Goal: Information Seeking & Learning: Learn about a topic

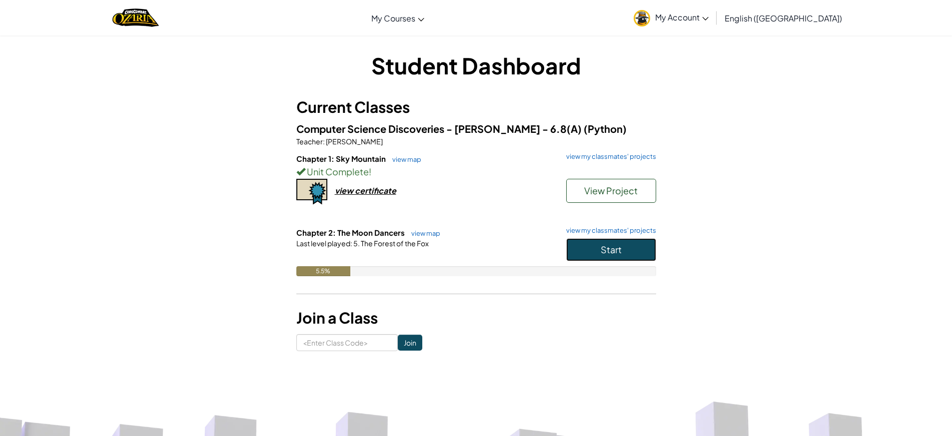
click at [596, 248] on button "Start" at bounding box center [611, 249] width 90 height 23
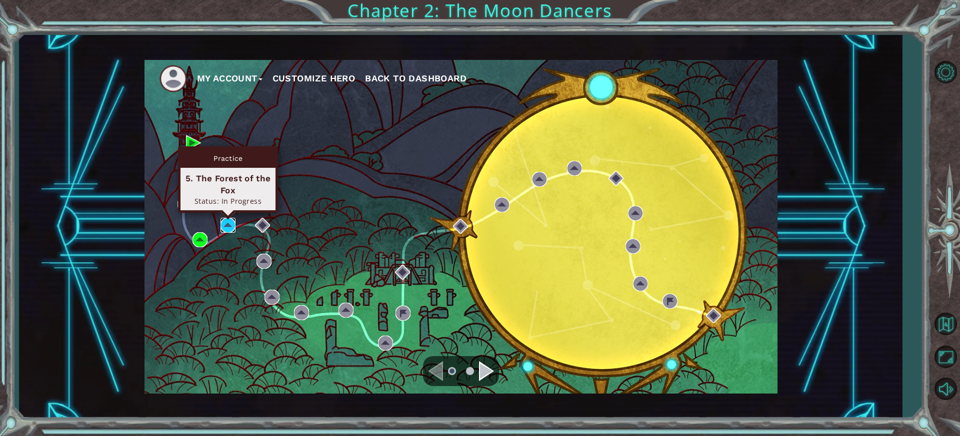
click at [228, 224] on img at bounding box center [227, 225] width 15 height 15
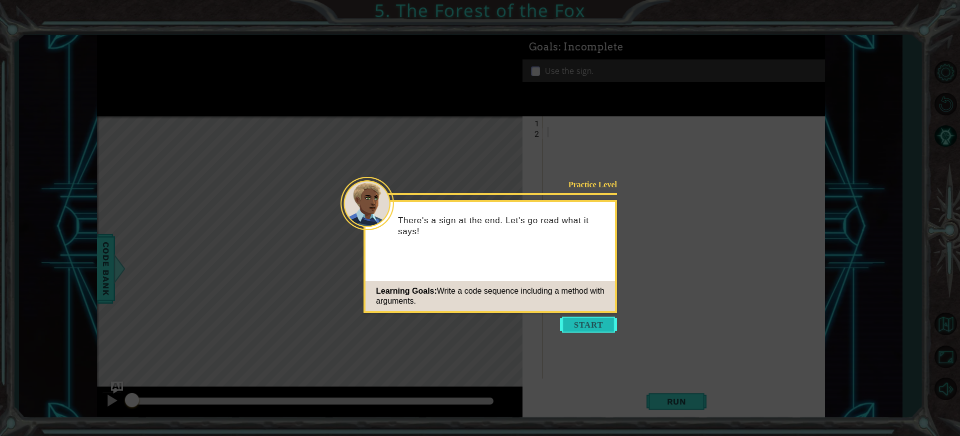
click at [608, 331] on button "Start" at bounding box center [588, 325] width 57 height 16
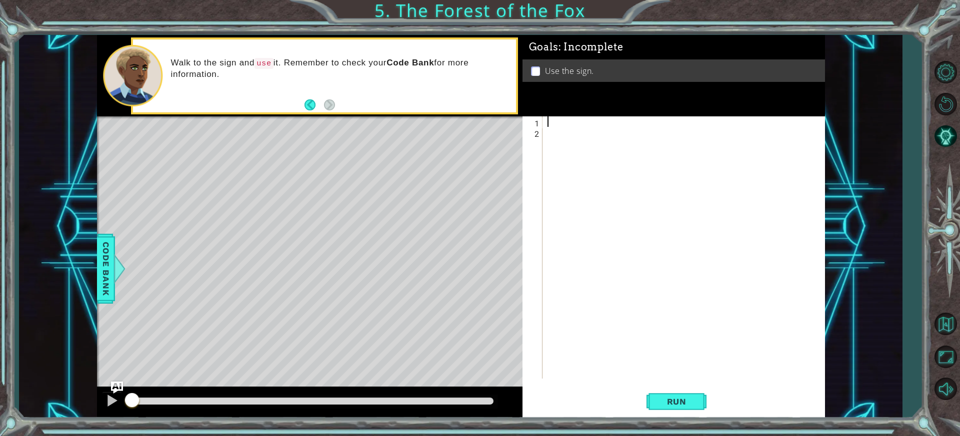
click at [560, 121] on div at bounding box center [685, 257] width 281 height 283
click at [559, 121] on div "he" at bounding box center [685, 257] width 281 height 283
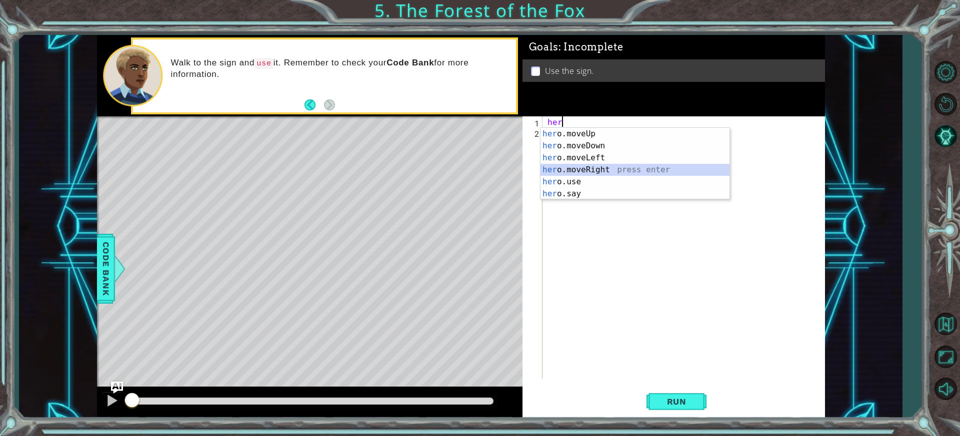
click at [564, 172] on div "her o.moveUp press enter her o.moveDown press enter her o.moveLeft press enter …" at bounding box center [634, 176] width 189 height 96
type textarea "hero.moveRight(1)"
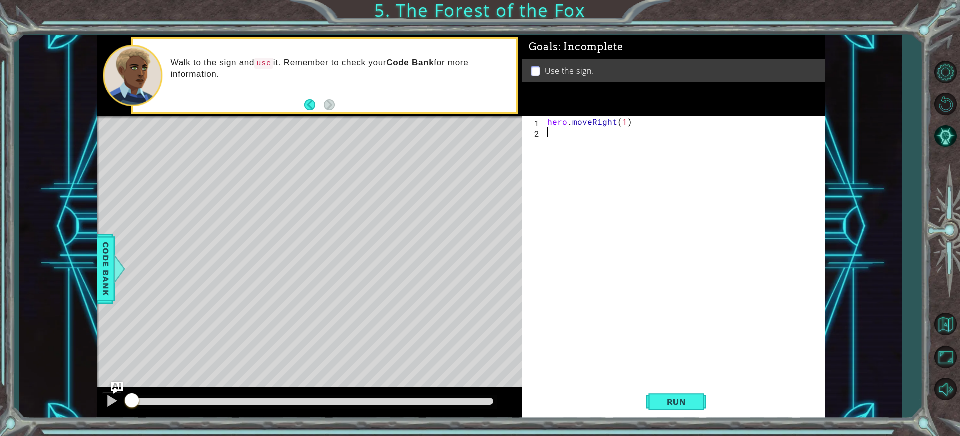
click at [568, 133] on div "hero . moveRight ( 1 )" at bounding box center [685, 257] width 281 height 283
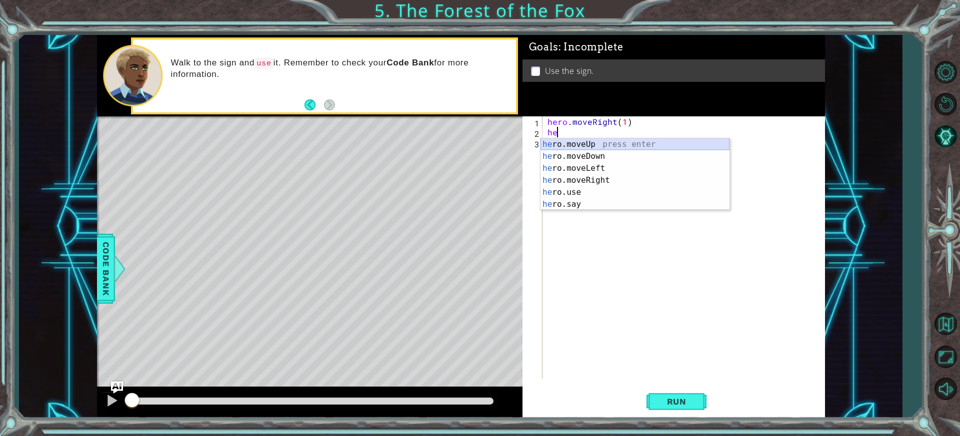
click at [567, 148] on div "he ro.moveUp press enter he ro.moveDown press enter he ro.moveLeft press enter …" at bounding box center [634, 186] width 189 height 96
type textarea "hero.moveUp(1)"
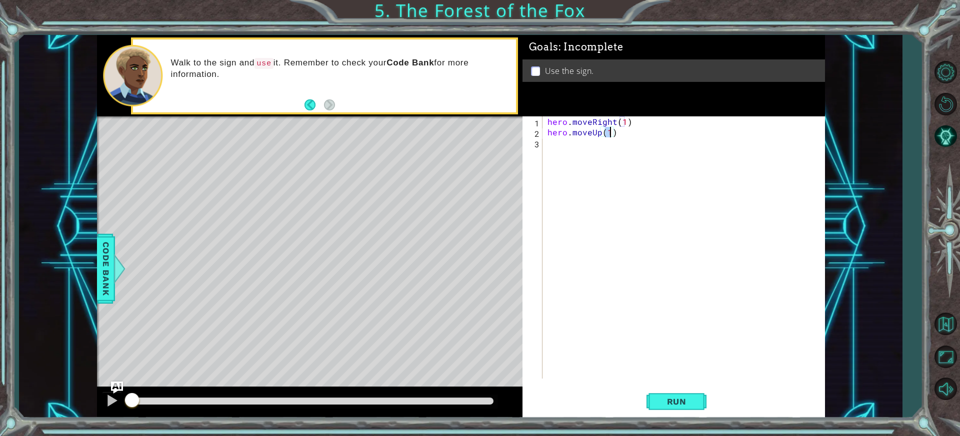
click at [567, 151] on div "hero . moveRight ( 1 ) hero . moveUp ( 1 )" at bounding box center [685, 257] width 281 height 283
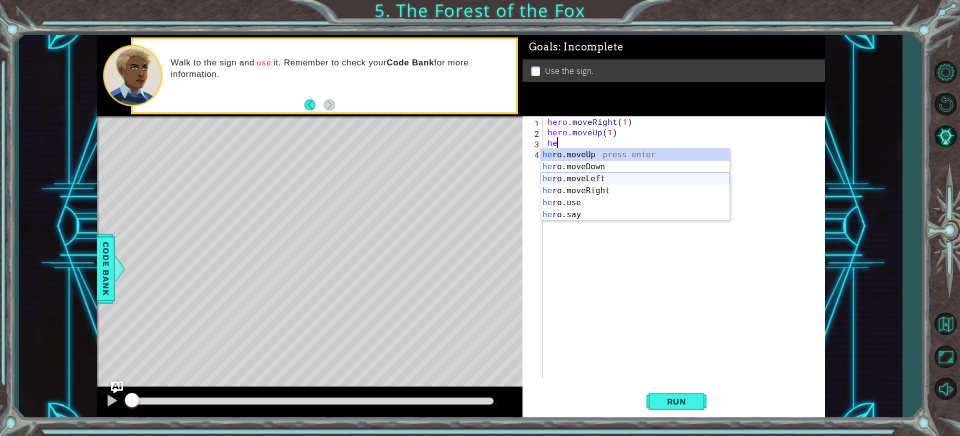
click at [568, 183] on div "he ro.moveUp press enter he ro.moveDown press enter he ro.moveLeft press enter …" at bounding box center [634, 197] width 189 height 96
type textarea "hero.moveLeft(1)"
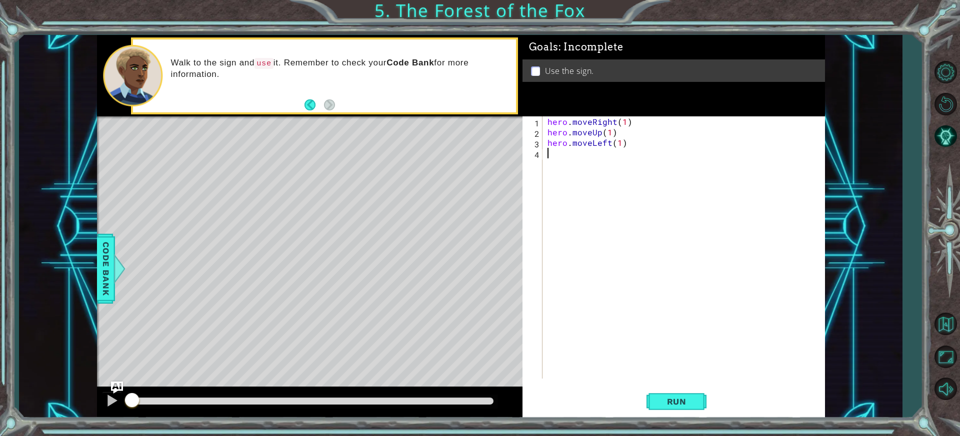
click at [575, 160] on div "hero . moveRight ( 1 ) hero . moveUp ( 1 ) hero . moveLeft ( 1 )" at bounding box center [685, 257] width 281 height 283
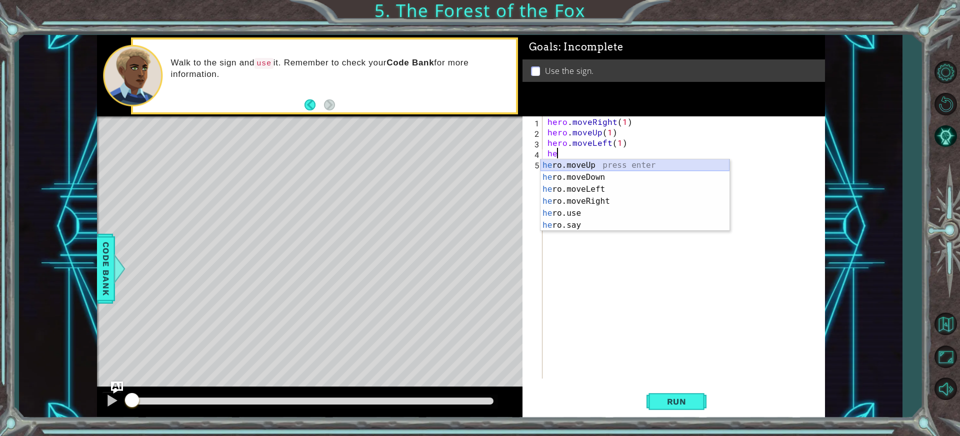
click at [578, 167] on div "he ro.moveUp press enter he ro.moveDown press enter he ro.moveLeft press enter …" at bounding box center [634, 207] width 189 height 96
type textarea "hero.moveUp(1)"
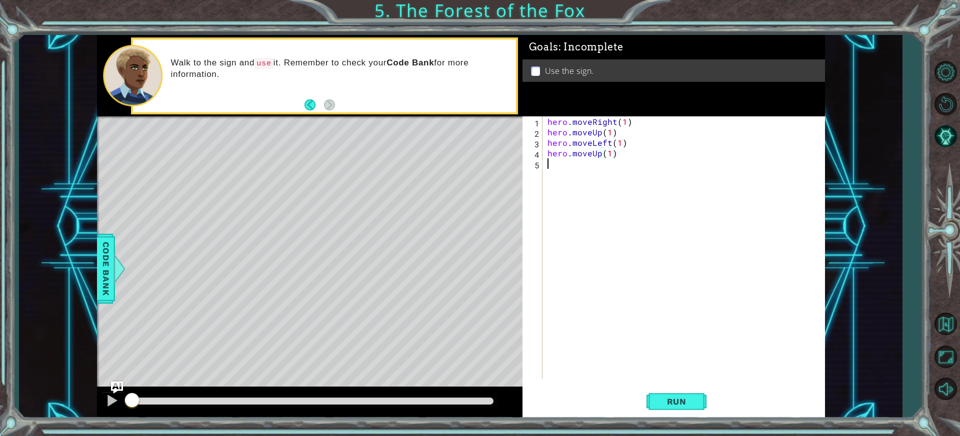
click at [593, 166] on div "hero . moveRight ( 1 ) hero . moveUp ( 1 ) hero . moveLeft ( 1 ) hero . moveUp …" at bounding box center [685, 257] width 281 height 283
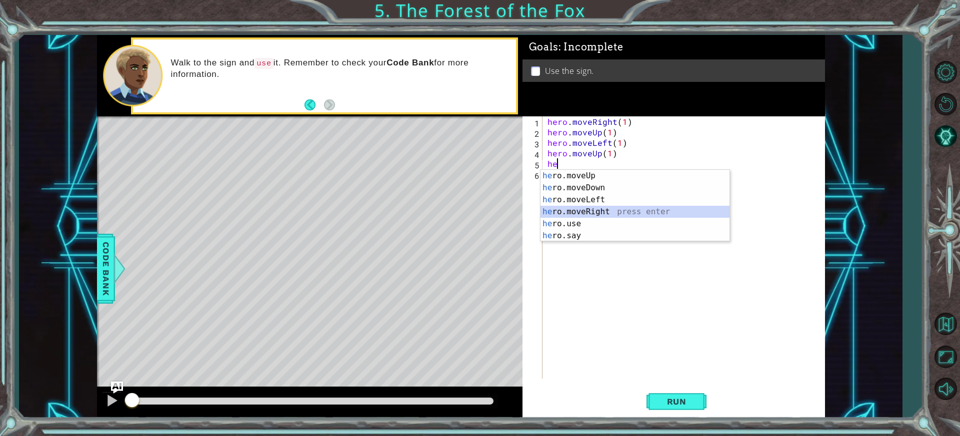
click at [587, 214] on div "he ro.moveUp press enter he ro.moveDown press enter he ro.moveLeft press enter …" at bounding box center [634, 218] width 189 height 96
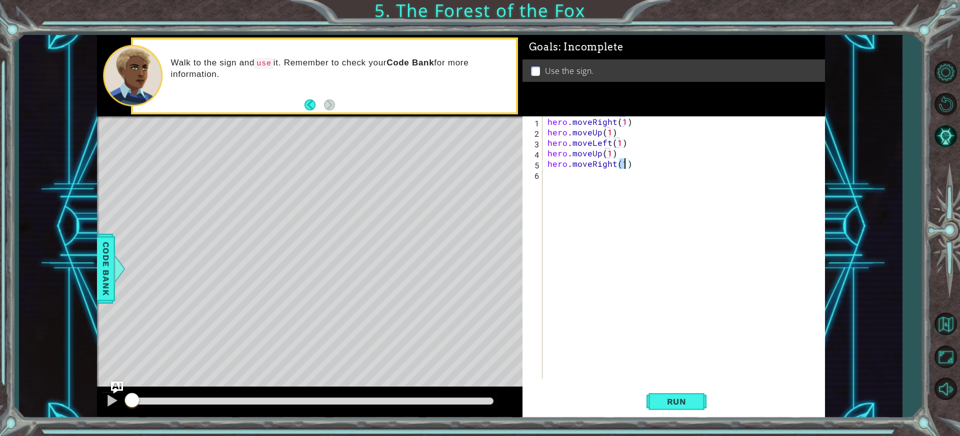
type textarea "hero.moveRight(2)"
click at [565, 176] on div "hero . moveRight ( 1 ) hero . moveUp ( 1 ) hero . moveLeft ( 1 ) hero . moveUp …" at bounding box center [685, 257] width 281 height 283
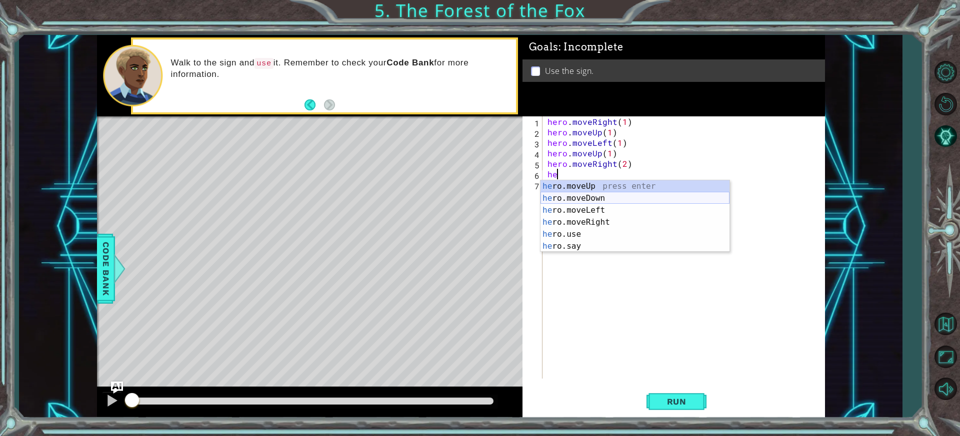
click at [592, 202] on div "he ro.moveUp press enter he ro.moveDown press enter he ro.moveLeft press enter …" at bounding box center [634, 228] width 189 height 96
type textarea "hero.moveDown(1)"
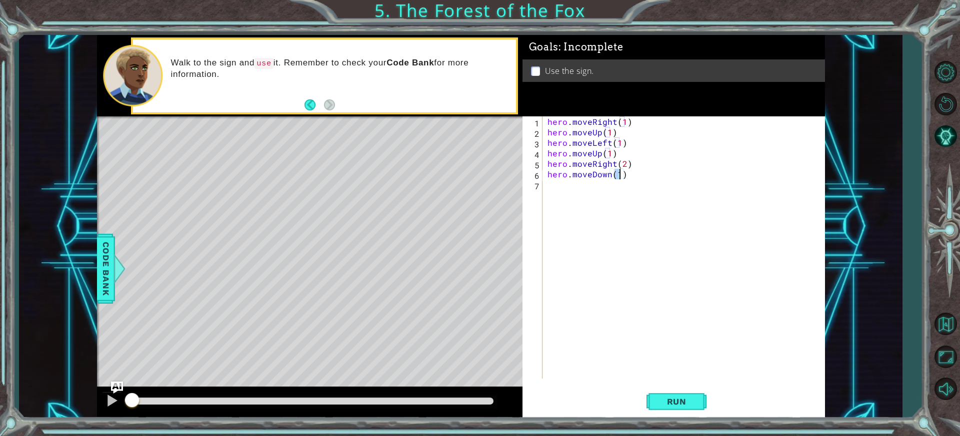
click at [588, 202] on div "hero . moveRight ( 1 ) hero . moveUp ( 1 ) hero . moveLeft ( 1 ) hero . moveUp …" at bounding box center [685, 257] width 281 height 283
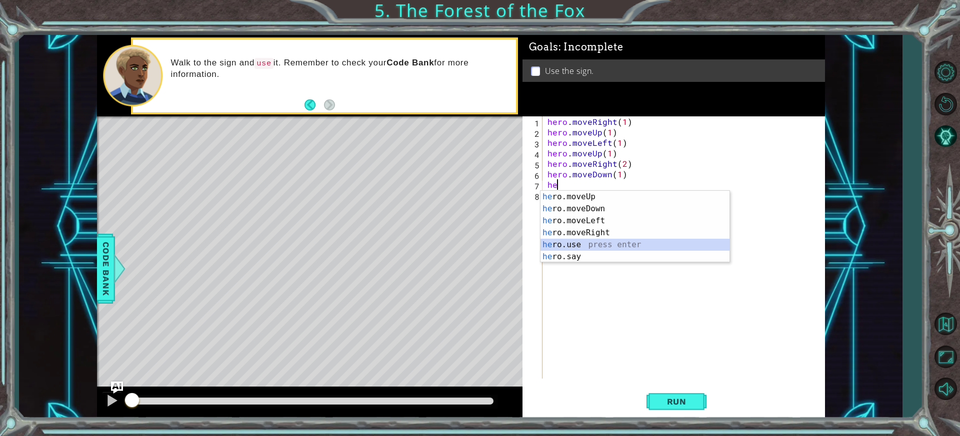
click at [594, 248] on div "he ro.moveUp press enter he ro.moveDown press enter he ro.moveLeft press enter …" at bounding box center [634, 239] width 189 height 96
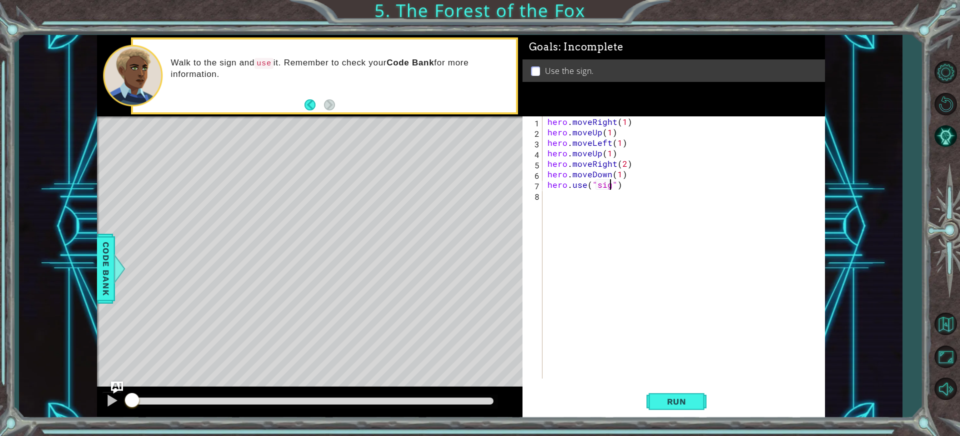
scroll to position [0, 4]
type textarea "hero.use("sign")"
click at [679, 395] on button "Run" at bounding box center [676, 402] width 60 height 30
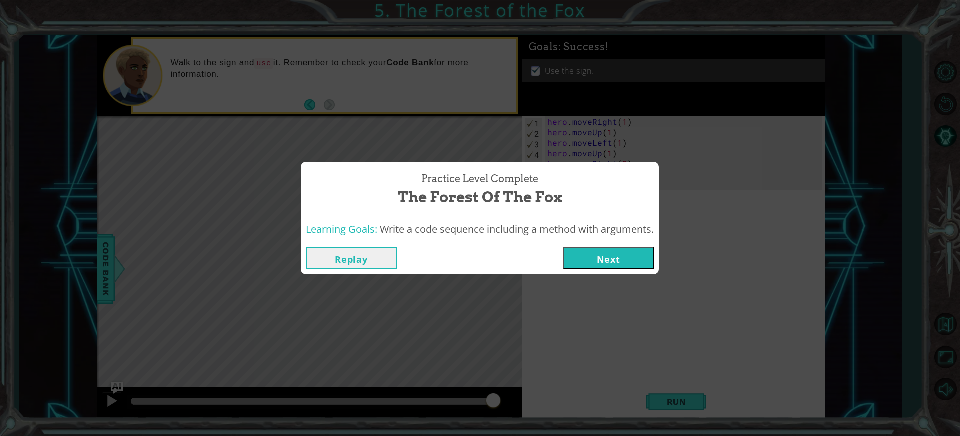
click at [619, 248] on button "Next" at bounding box center [608, 258] width 91 height 22
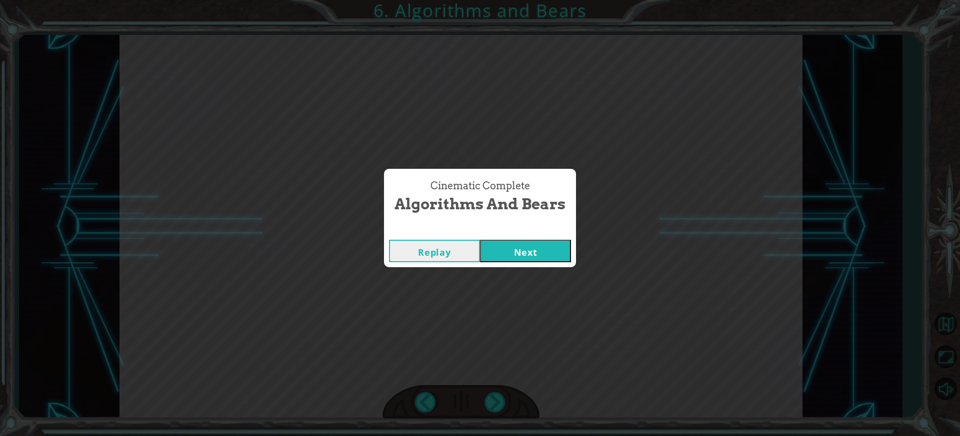
click at [557, 258] on button "Next" at bounding box center [525, 251] width 91 height 22
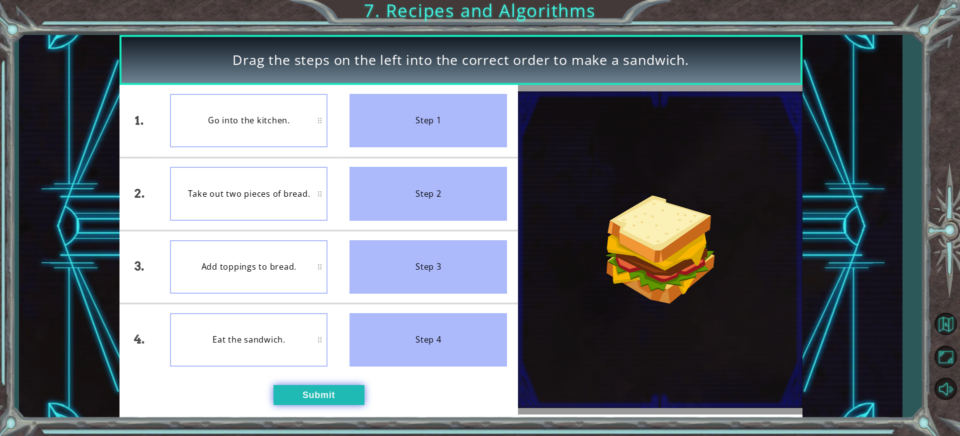
click at [331, 392] on button "Submit" at bounding box center [318, 395] width 91 height 20
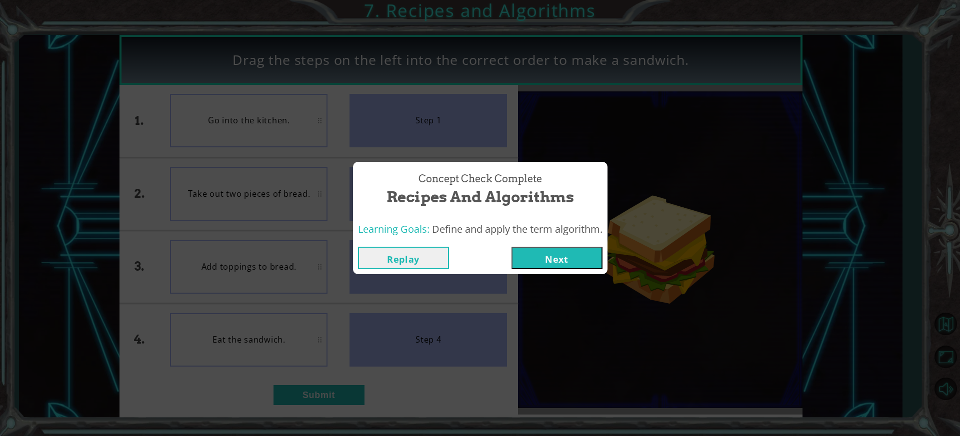
click at [562, 255] on button "Next" at bounding box center [556, 258] width 91 height 22
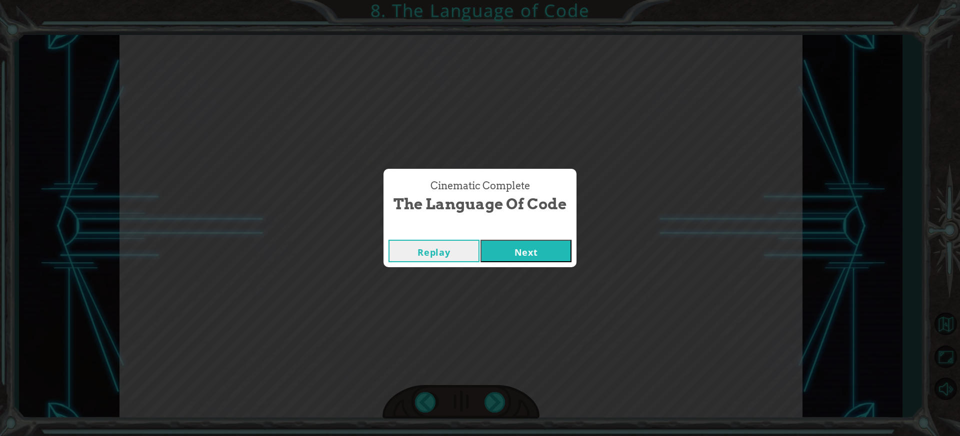
click at [511, 254] on button "Next" at bounding box center [525, 251] width 91 height 22
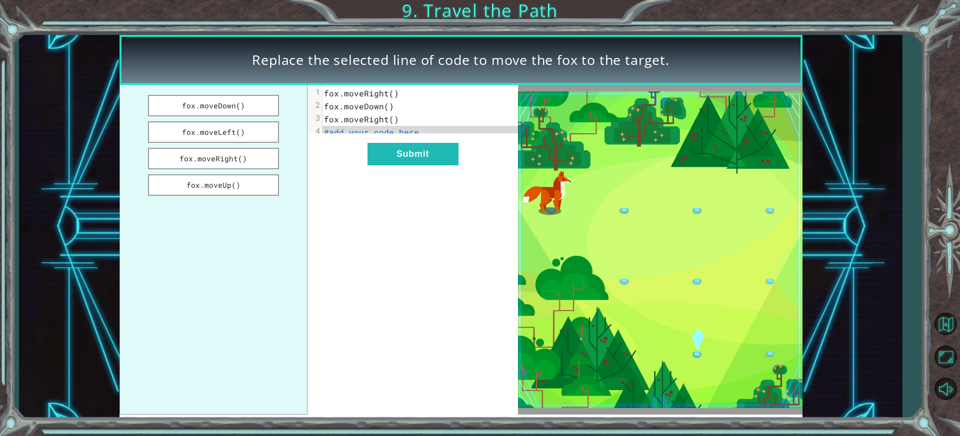
click at [389, 93] on span "fox.moveRight()" at bounding box center [361, 93] width 75 height 10
click at [391, 93] on span "fox.moveRight()" at bounding box center [361, 93] width 75 height 10
drag, startPoint x: 239, startPoint y: 163, endPoint x: 342, endPoint y: 141, distance: 105.3
click at [342, 141] on div "fox.moveDown() fox.moveLeft() fox.moveRight() fox.moveUp() x 1 fox.moveRight() …" at bounding box center [318, 250] width 399 height 330
click at [228, 162] on button "fox.moveRight()" at bounding box center [213, 158] width 131 height 21
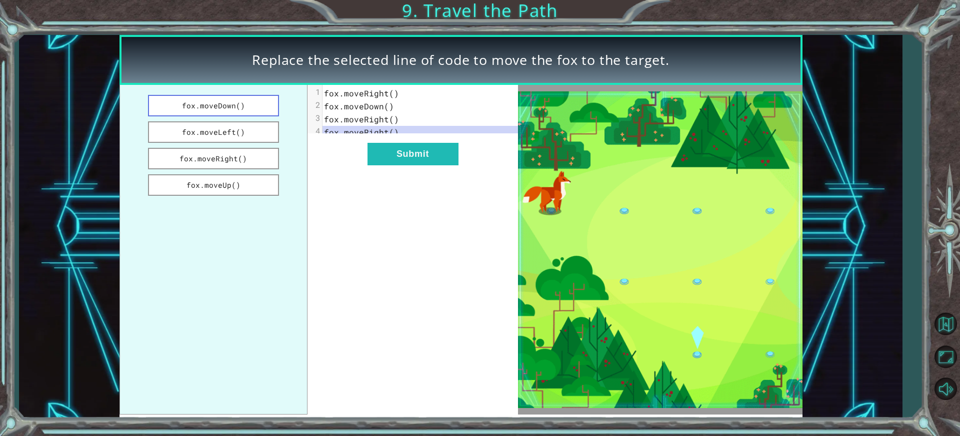
click at [228, 106] on button "fox.moveDown()" at bounding box center [213, 105] width 131 height 21
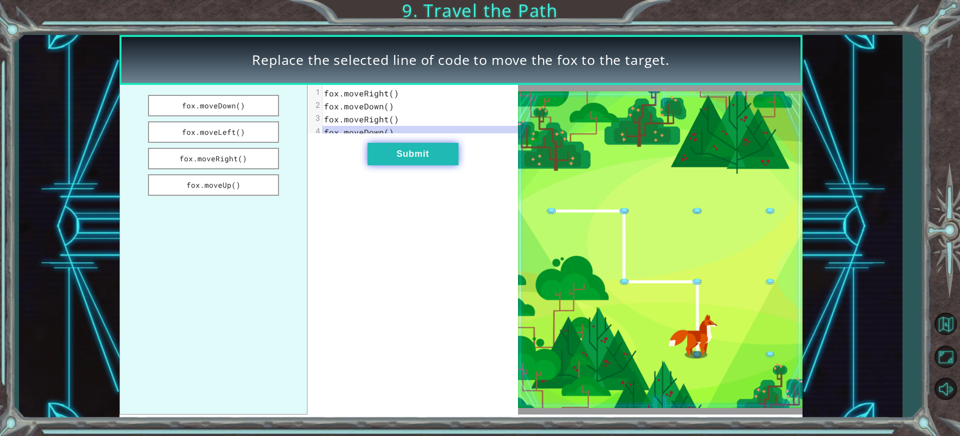
click at [399, 165] on button "Submit" at bounding box center [412, 154] width 91 height 22
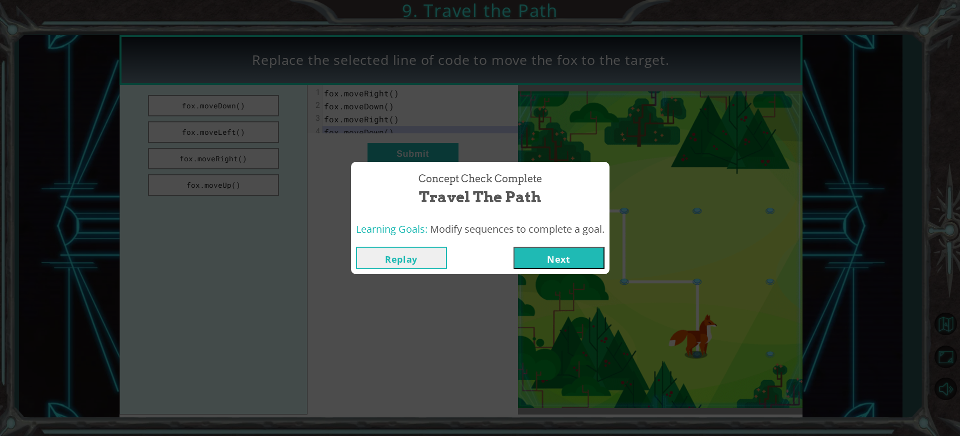
click at [534, 257] on button "Next" at bounding box center [558, 258] width 91 height 22
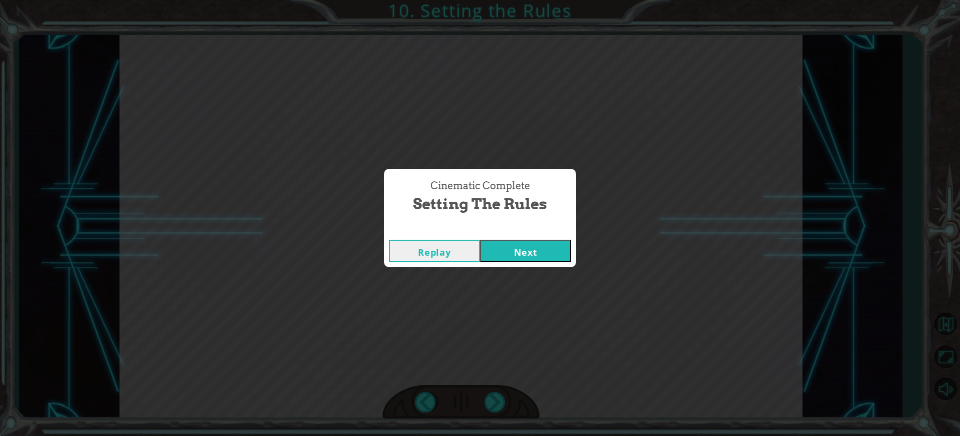
click at [529, 258] on button "Next" at bounding box center [525, 251] width 91 height 22
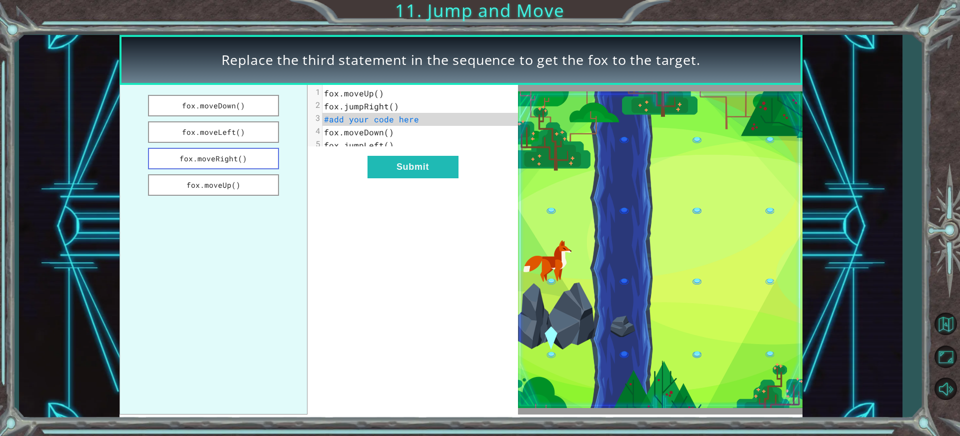
click at [226, 161] on button "fox.moveRight()" at bounding box center [213, 158] width 131 height 21
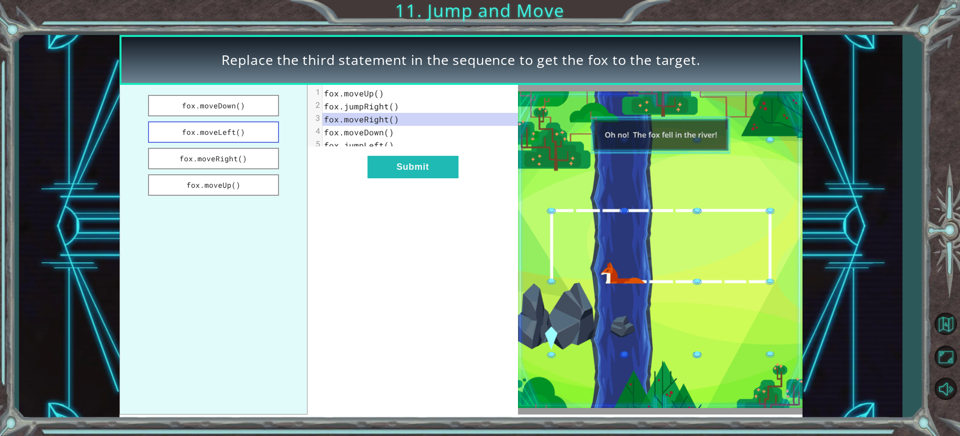
click at [237, 141] on button "fox.moveLeft()" at bounding box center [213, 131] width 131 height 21
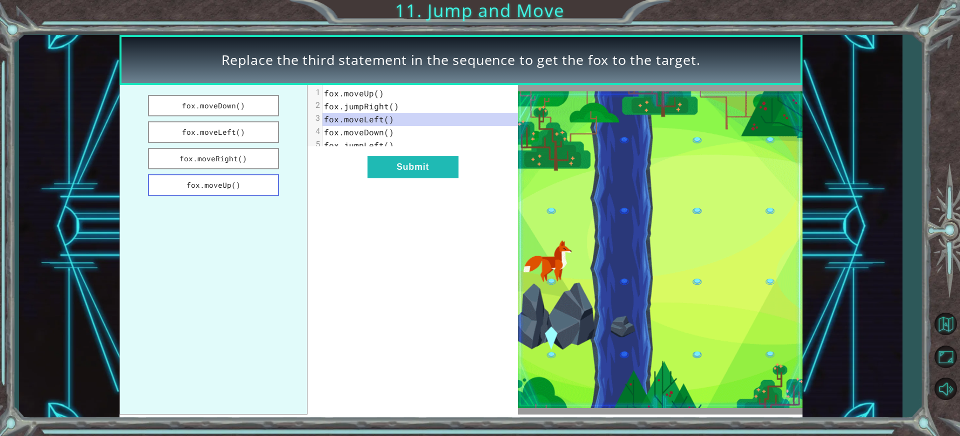
click at [229, 182] on button "fox.moveUp()" at bounding box center [213, 184] width 131 height 21
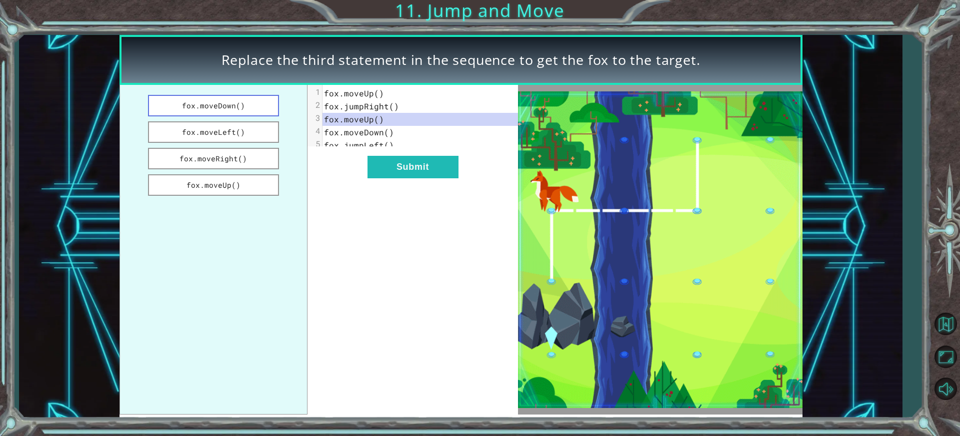
click at [196, 109] on button "fox.moveDown()" at bounding box center [213, 105] width 131 height 21
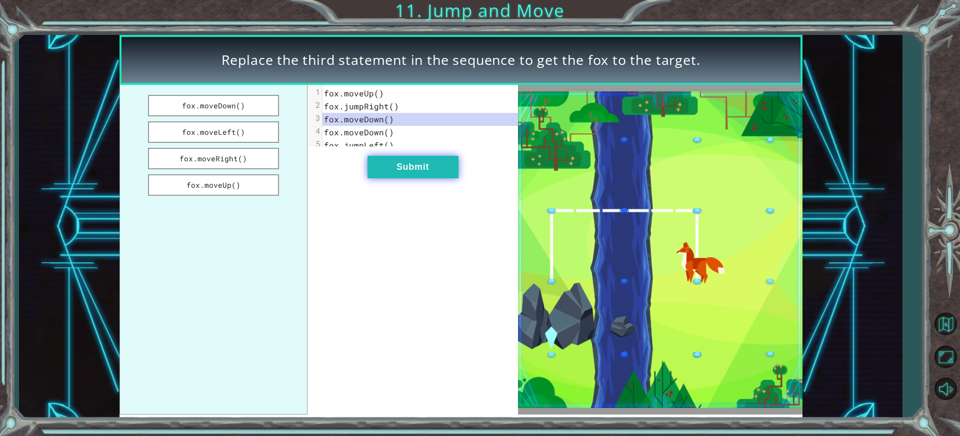
click at [409, 178] on button "Submit" at bounding box center [412, 167] width 91 height 22
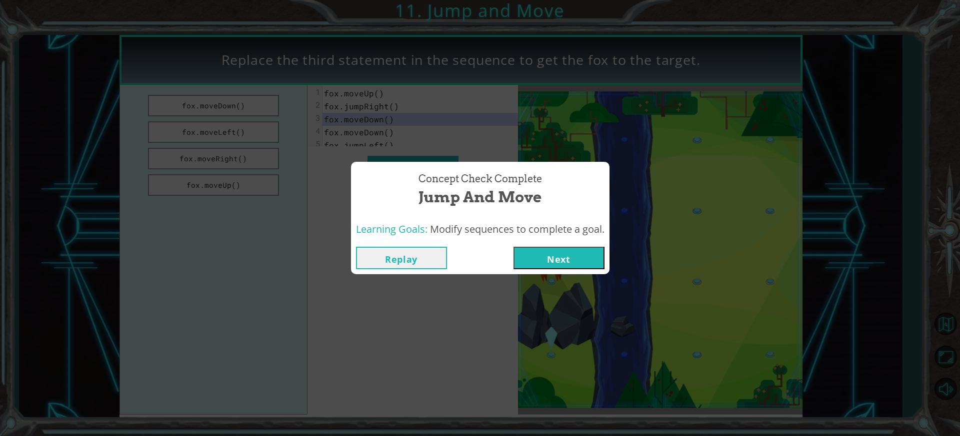
click at [593, 261] on button "Next" at bounding box center [558, 258] width 91 height 22
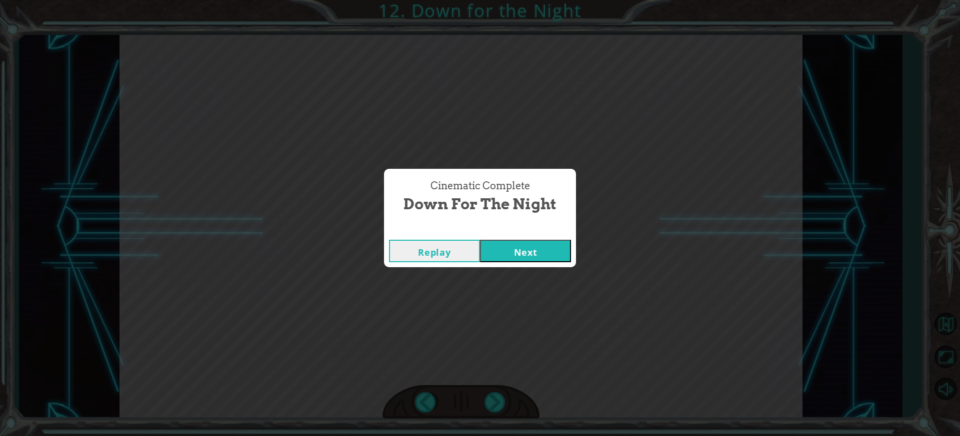
click at [530, 263] on div "Replay Next" at bounding box center [480, 251] width 192 height 32
click at [534, 256] on button "Next" at bounding box center [525, 251] width 91 height 22
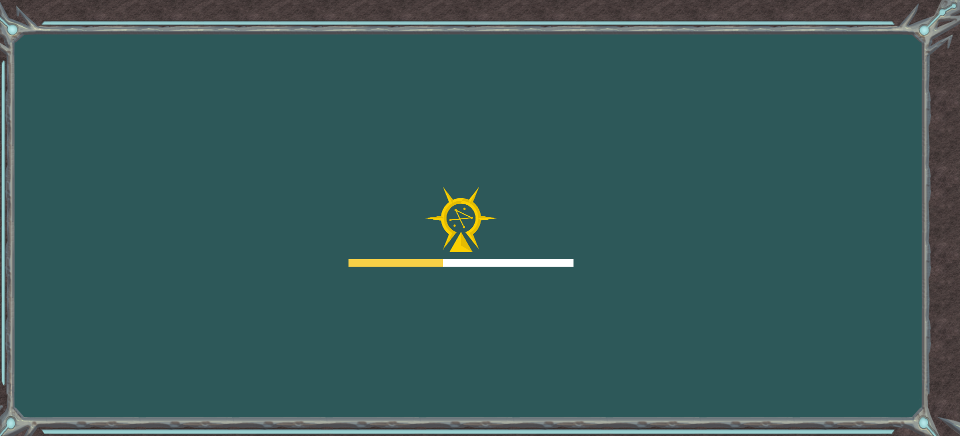
drag, startPoint x: 534, startPoint y: 256, endPoint x: 533, endPoint y: 272, distance: 15.5
click at [533, 272] on div "Goals Error loading from server. Try refreshing the page. You'll need to join a…" at bounding box center [480, 218] width 960 height 436
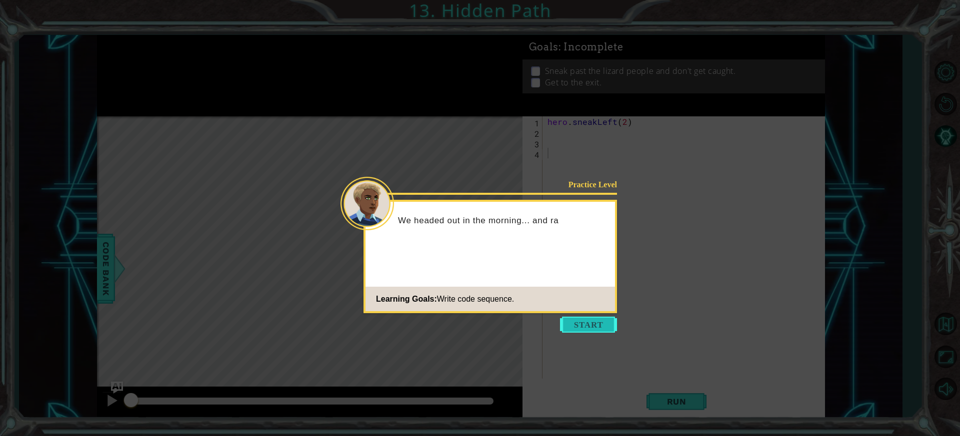
click at [586, 325] on button "Start" at bounding box center [588, 325] width 57 height 16
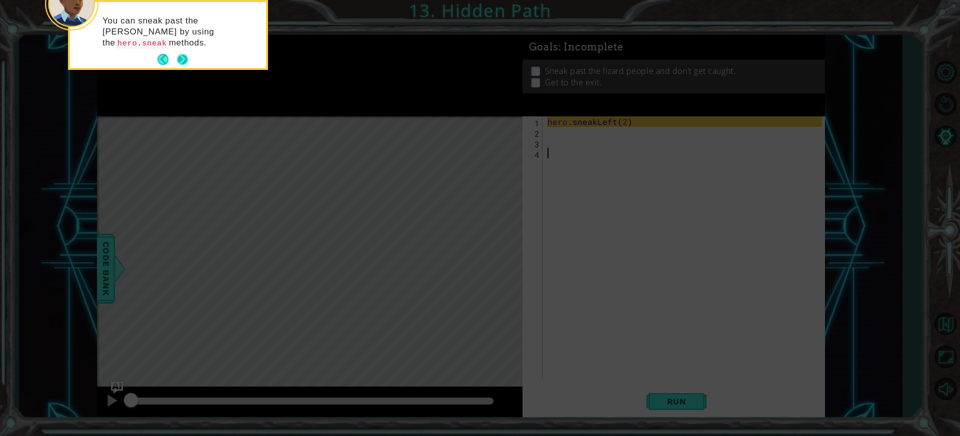
click at [176, 55] on button "Next" at bounding box center [181, 59] width 11 height 11
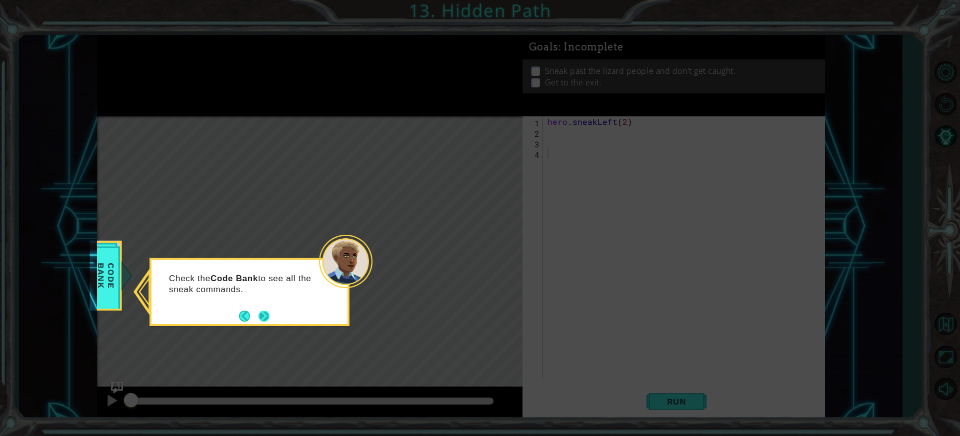
click at [266, 316] on button "Next" at bounding box center [263, 316] width 12 height 12
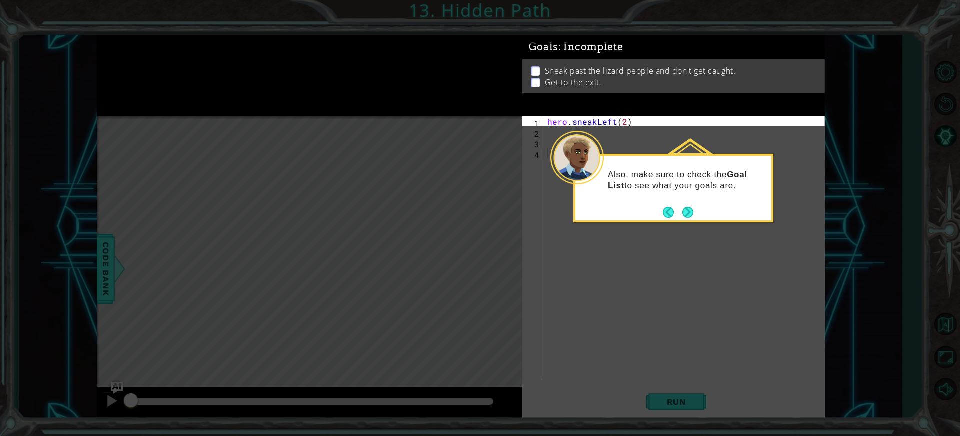
click at [695, 214] on div "Also, make sure to check the Goal List to see what your goals are." at bounding box center [673, 188] width 200 height 68
click at [686, 212] on button "Next" at bounding box center [687, 211] width 11 height 11
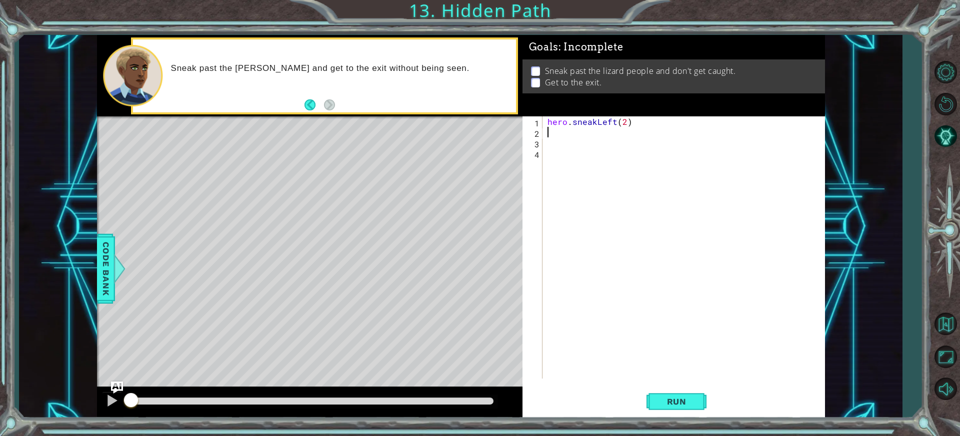
click at [562, 135] on div "hero . sneakLeft ( 2 )" at bounding box center [685, 257] width 281 height 283
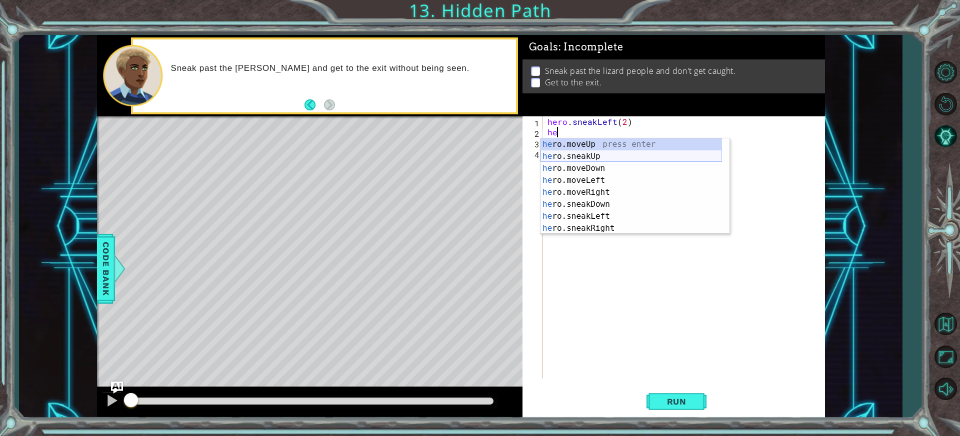
click at [589, 158] on div "he ro.moveUp press enter he ro.sneakUp press enter he ro.moveDown press enter h…" at bounding box center [630, 198] width 181 height 120
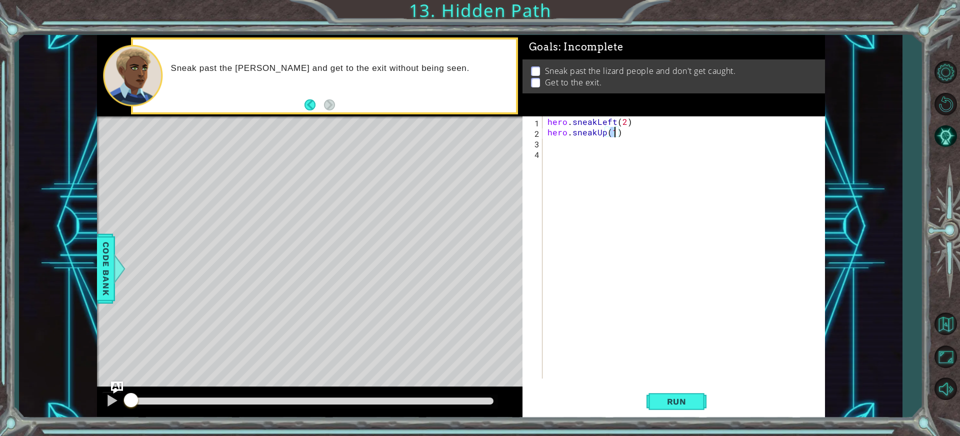
type textarea "hero.sneakUp(2)"
click at [583, 146] on div "hero . sneakLeft ( 2 ) hero . sneakUp ( 2 )" at bounding box center [685, 257] width 281 height 283
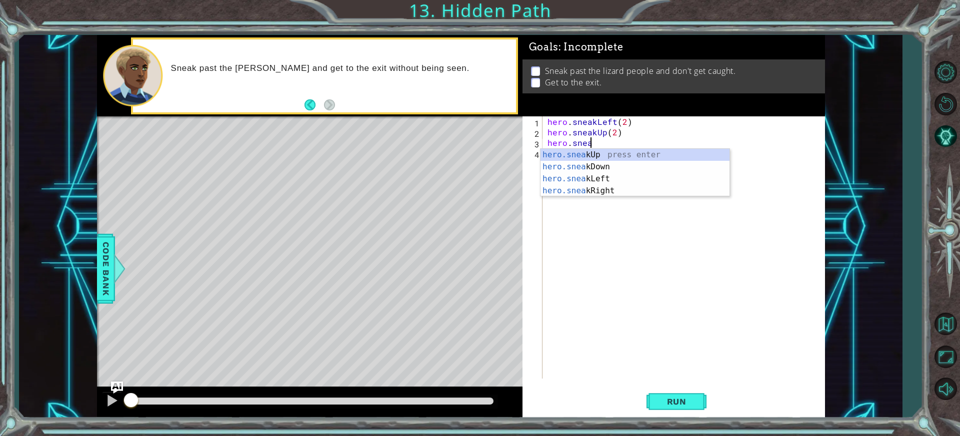
scroll to position [0, 2]
click at [581, 188] on div "hero.snea kUp press enter hero.snea kDown press enter hero.snea kLeft press ent…" at bounding box center [634, 185] width 189 height 72
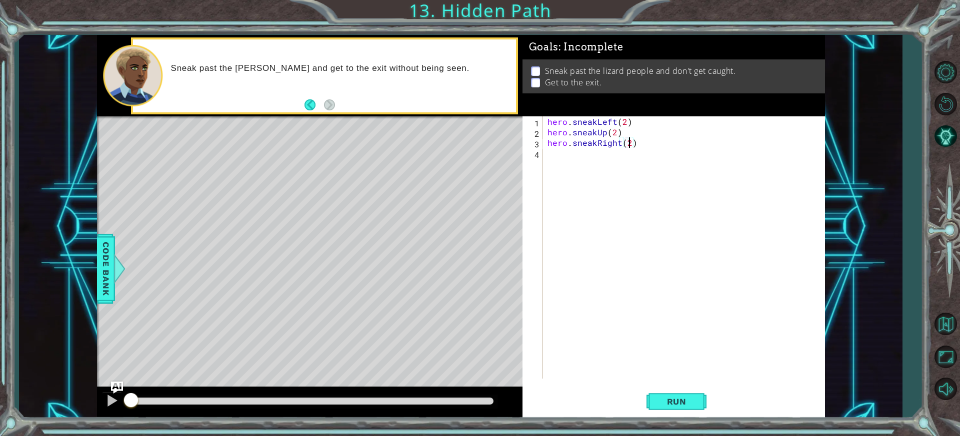
scroll to position [0, 4]
type textarea "hero.sneakRight(2)"
click at [658, 398] on span "Run" at bounding box center [676, 402] width 39 height 10
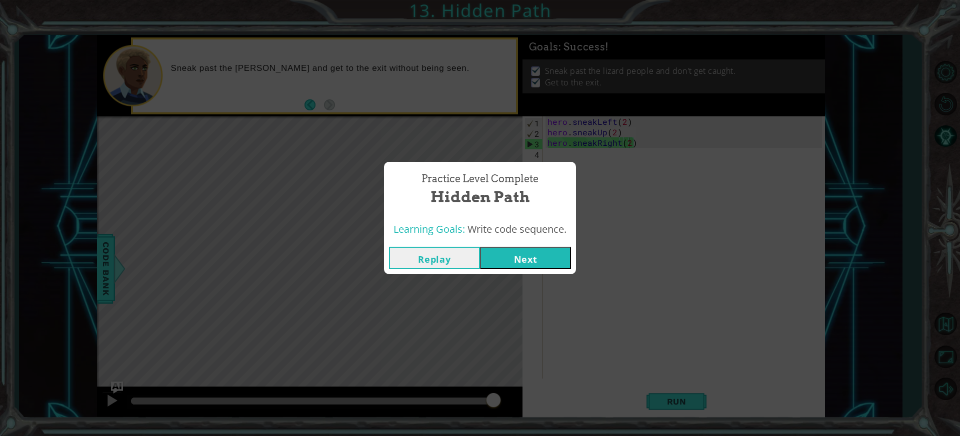
click at [536, 259] on button "Next" at bounding box center [525, 258] width 91 height 22
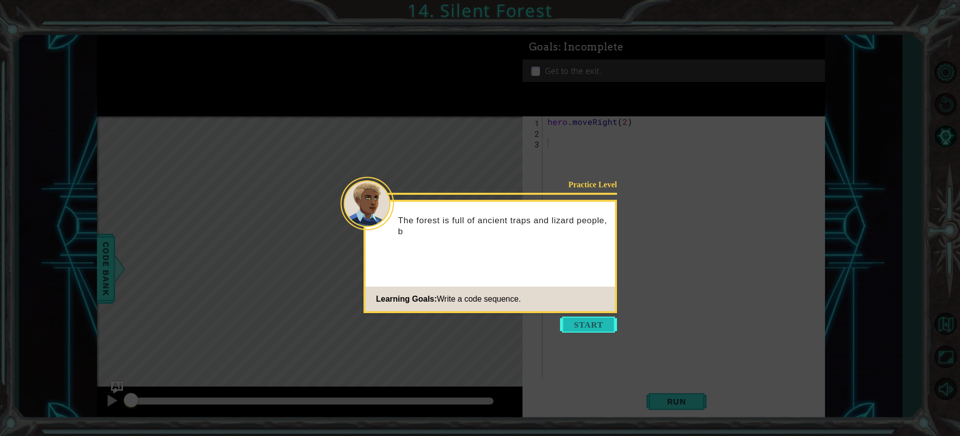
click at [592, 330] on button "Start" at bounding box center [588, 325] width 57 height 16
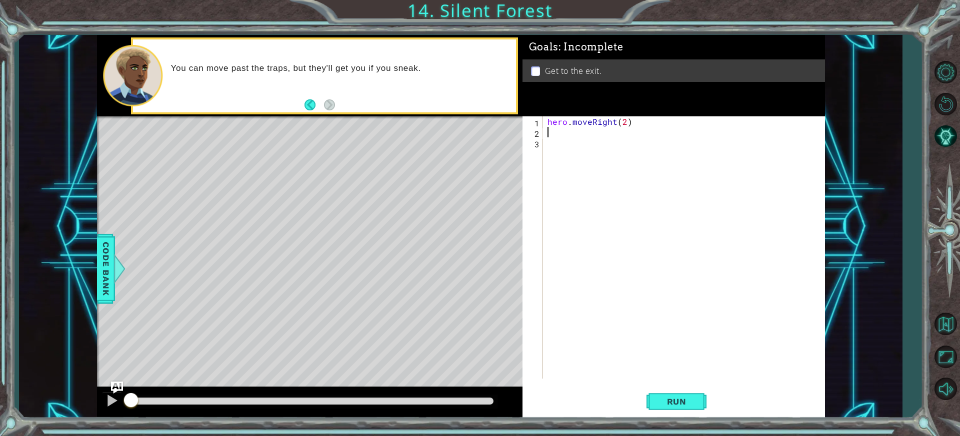
click at [579, 128] on div "hero . moveRight ( 2 )" at bounding box center [685, 257] width 281 height 283
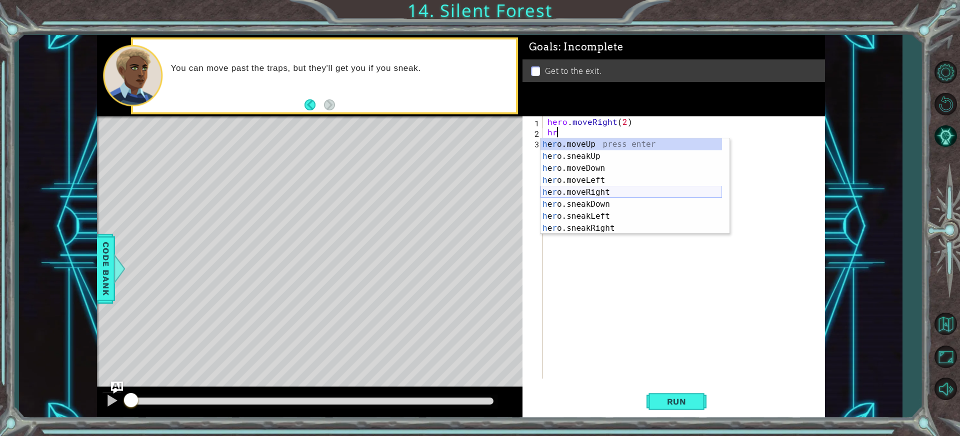
click at [565, 189] on div "h e r o.moveUp press enter h e r o.sneakUp press enter h e r o.moveDown press e…" at bounding box center [630, 198] width 181 height 120
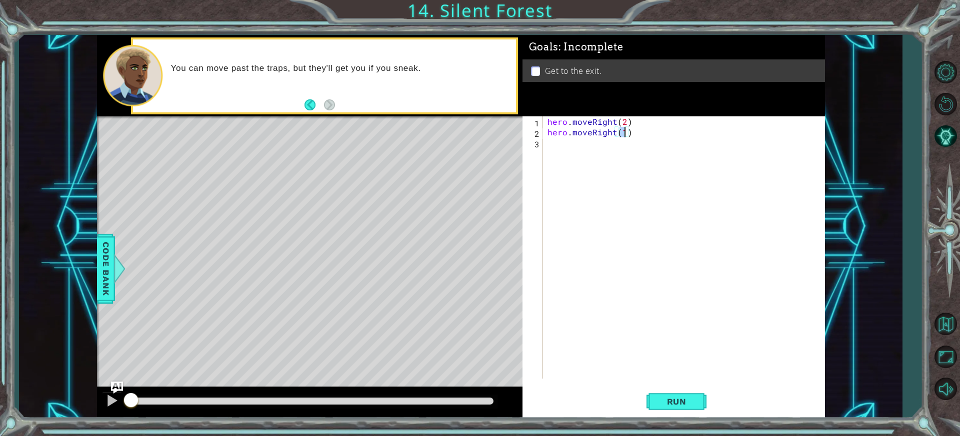
type textarea "hero.moveRight(2)"
click at [585, 148] on div "hero . moveRight ( 2 ) hero . moveRight ( 2 )" at bounding box center [685, 257] width 281 height 283
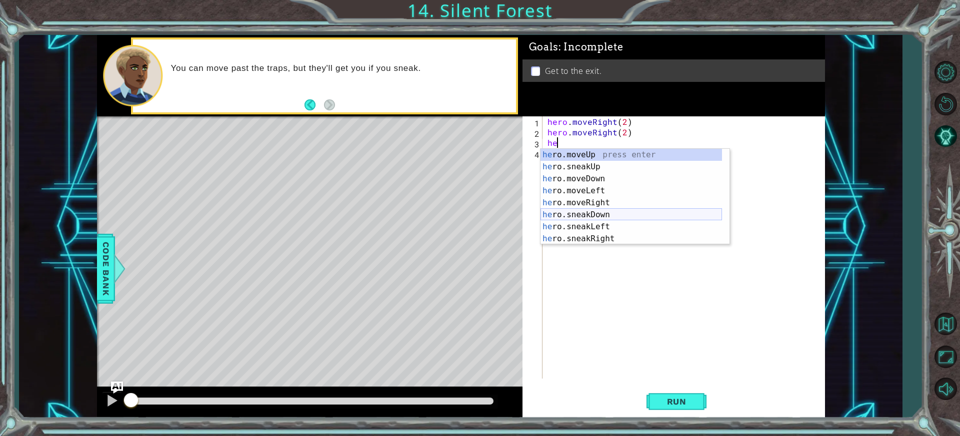
click at [600, 217] on div "he ro.moveUp press enter he ro.sneakUp press enter he ro.moveDown press enter h…" at bounding box center [630, 209] width 181 height 120
type textarea "hero.sneakDown(1)"
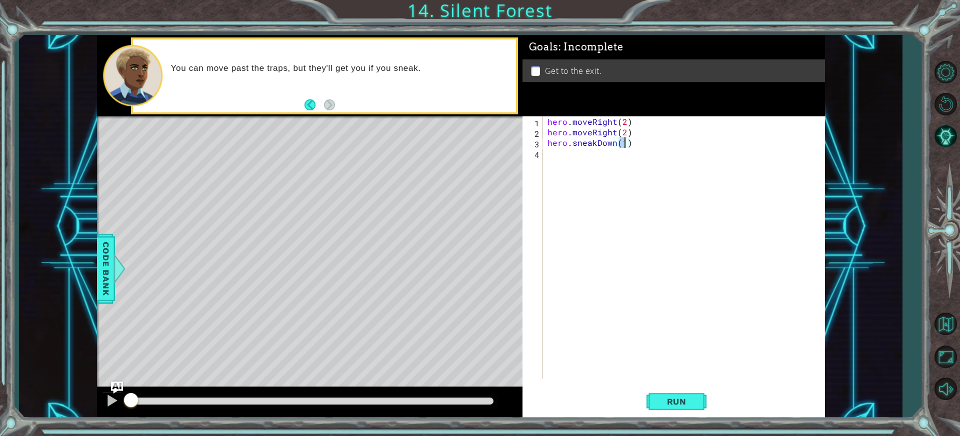
click at [563, 160] on div "hero . moveRight ( 2 ) hero . moveRight ( 2 ) hero . sneakDown ( 1 )" at bounding box center [685, 257] width 281 height 283
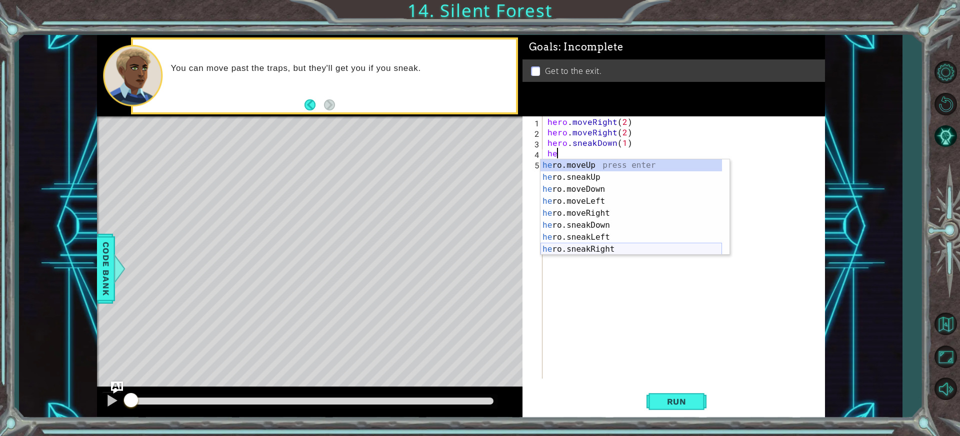
click at [591, 249] on div "he ro.moveUp press enter he ro.sneakUp press enter he ro.moveDown press enter h…" at bounding box center [630, 219] width 181 height 120
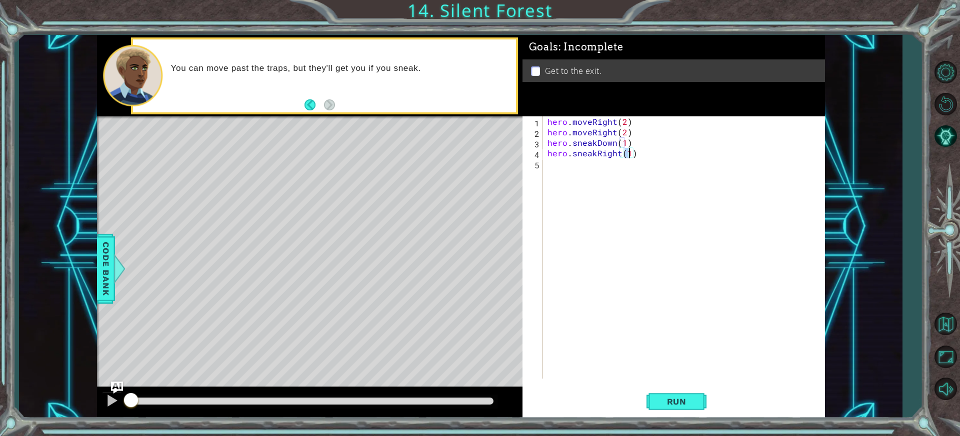
type textarea "hero.sneakRight(2)"
click at [623, 170] on div "hero . moveRight ( 2 ) hero . moveRight ( 2 ) hero . sneakDown ( 1 ) hero . sne…" at bounding box center [685, 257] width 281 height 283
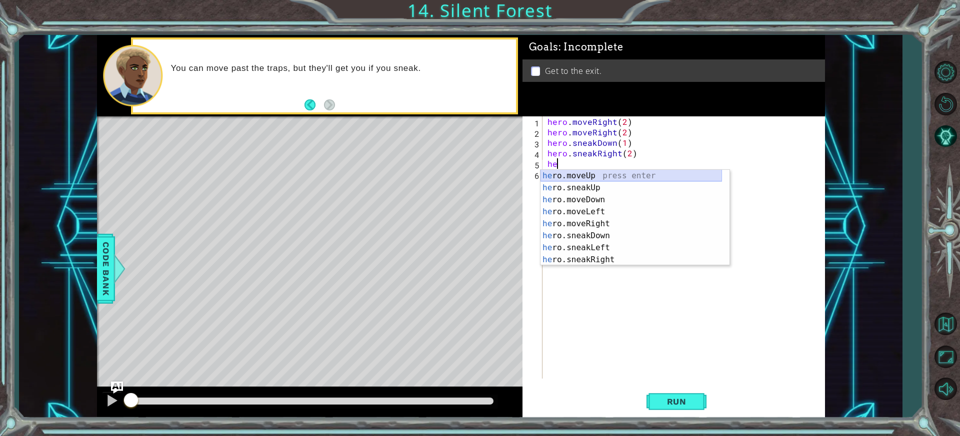
click at [613, 178] on div "he ro.moveUp press enter he ro.sneakUp press enter he ro.moveDown press enter h…" at bounding box center [630, 230] width 181 height 120
type textarea "hero.moveUp(1)"
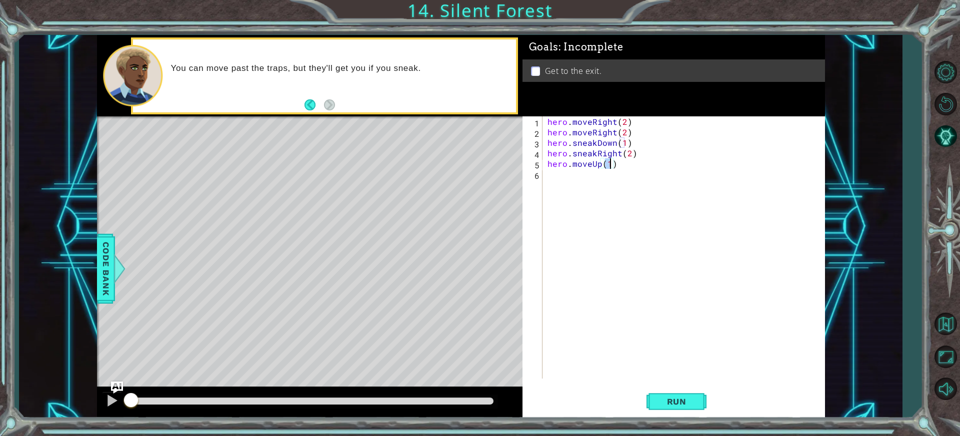
click at [613, 179] on div "hero . moveRight ( 2 ) hero . moveRight ( 2 ) hero . sneakDown ( 1 ) hero . sne…" at bounding box center [685, 257] width 281 height 283
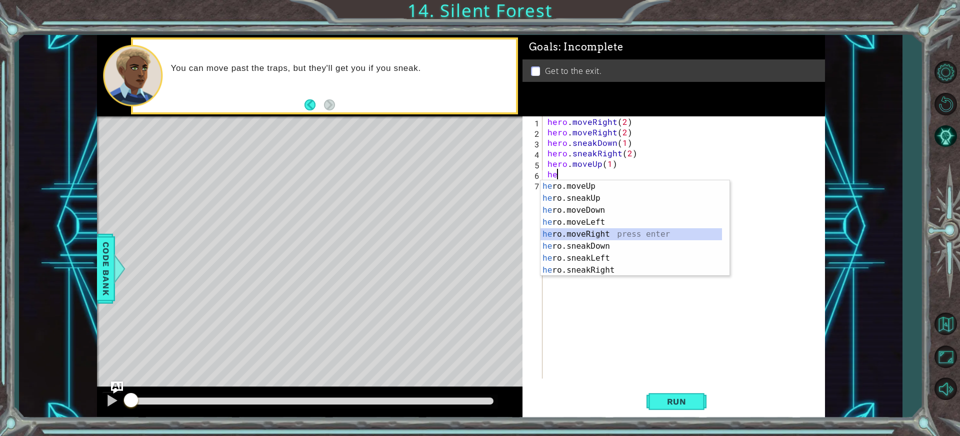
click at [605, 232] on div "he ro.moveUp press enter he ro.sneakUp press enter he ro.moveDown press enter h…" at bounding box center [630, 240] width 181 height 120
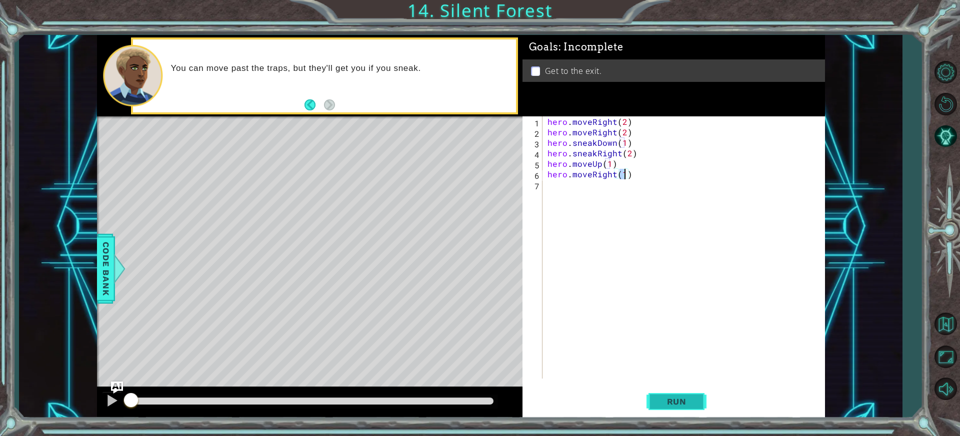
type textarea "hero.moveRight(1)"
click at [688, 399] on span "Run" at bounding box center [676, 402] width 39 height 10
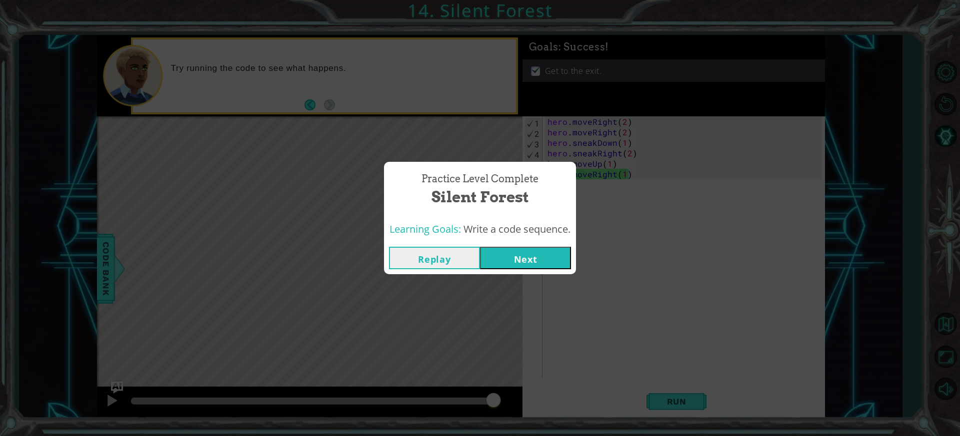
click at [526, 265] on button "Next" at bounding box center [525, 258] width 91 height 22
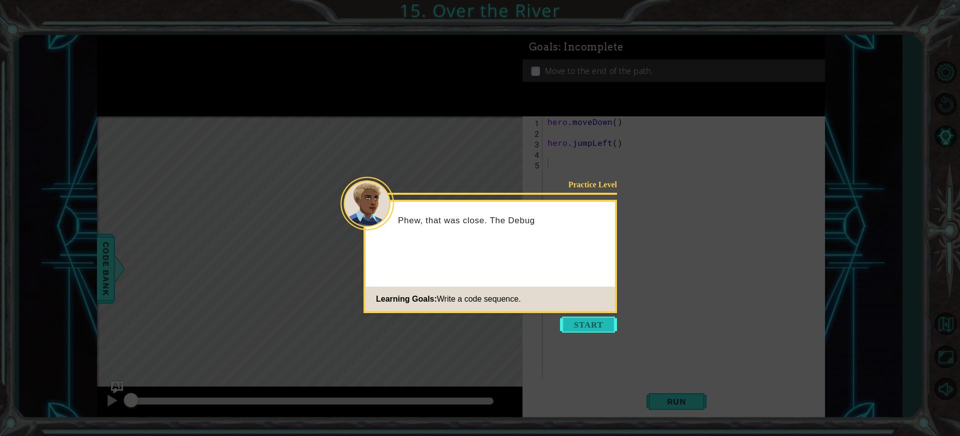
click at [578, 321] on button "Start" at bounding box center [588, 325] width 57 height 16
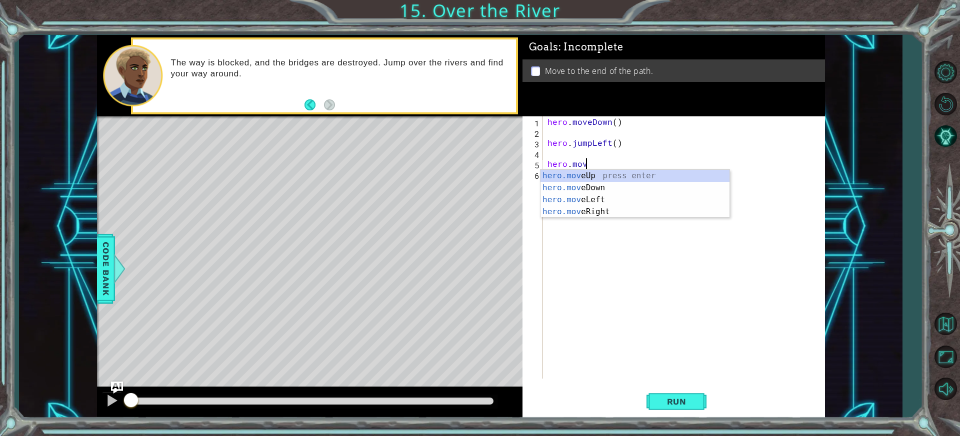
scroll to position [0, 2]
click at [603, 196] on div "hero.move Up press enter hero.move Down press enter hero.move Left press enter …" at bounding box center [634, 206] width 189 height 72
type textarea "hero.moveLeft(1)"
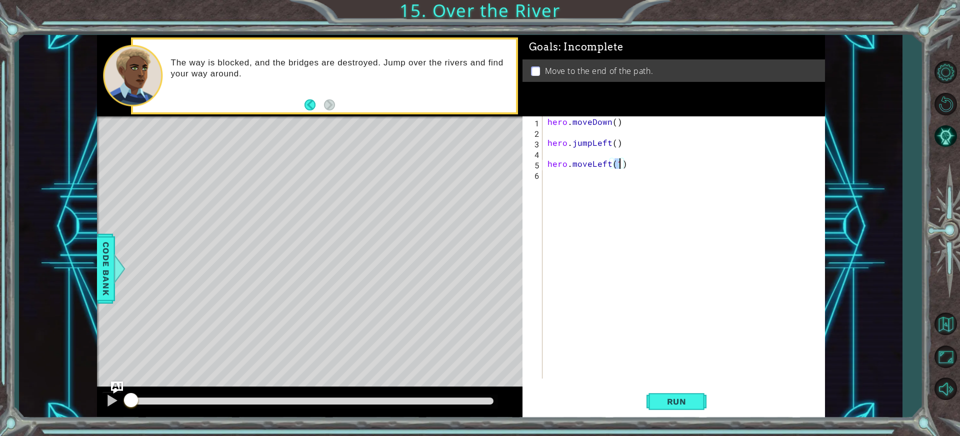
click at [563, 180] on div "hero . moveDown ( ) hero . jumpLeft ( ) hero . moveLeft ( 1 )" at bounding box center [685, 257] width 281 height 283
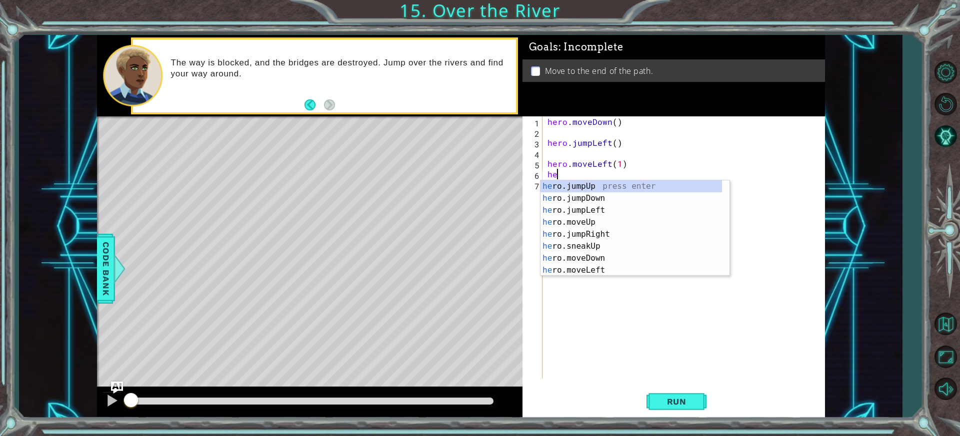
type textarea "her"
click at [582, 201] on div "her o.jumpUp press enter her o.jumpDown press enter her o.jumpLeft press enter …" at bounding box center [630, 240] width 181 height 120
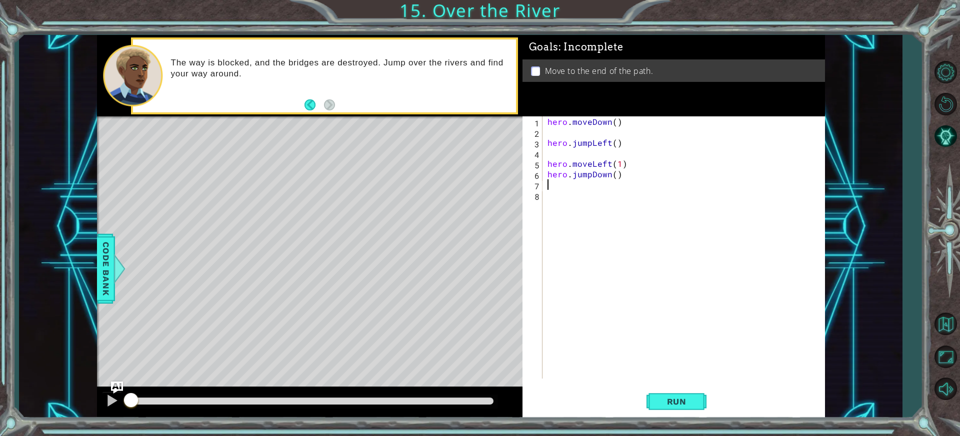
type textarea "he"
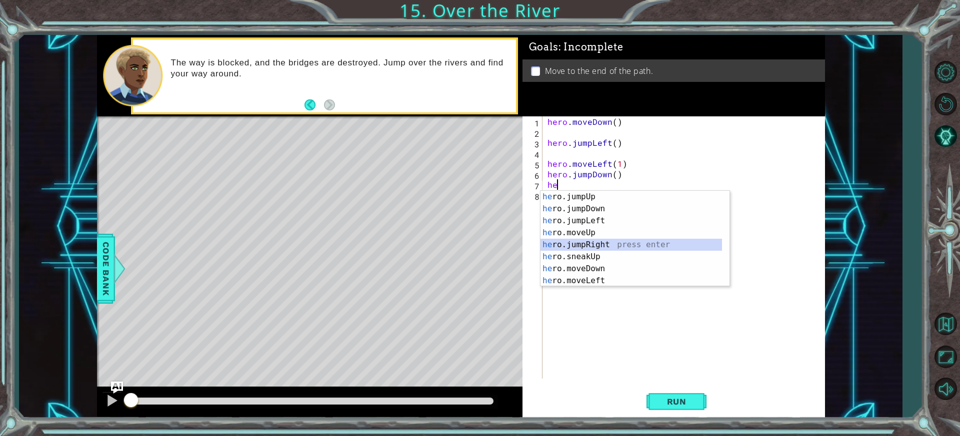
click at [629, 244] on div "he ro.jumpUp press enter he ro.jumpDown press enter he ro.jumpLeft press enter …" at bounding box center [630, 251] width 181 height 120
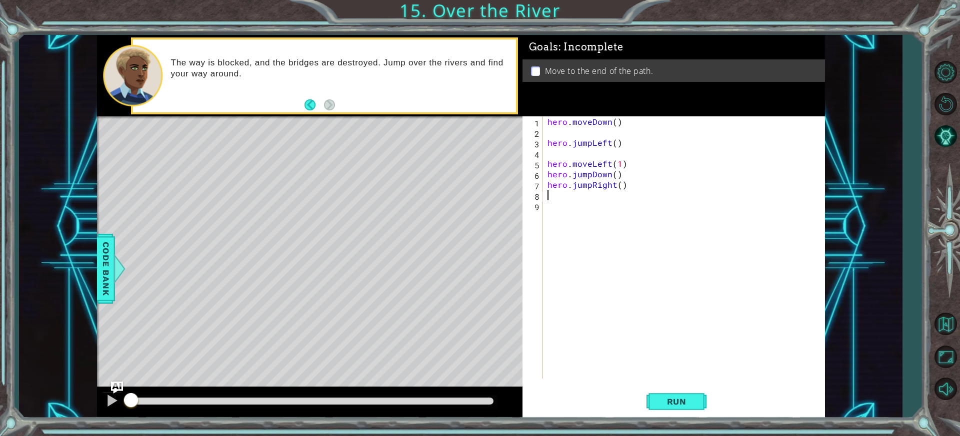
type textarea "j"
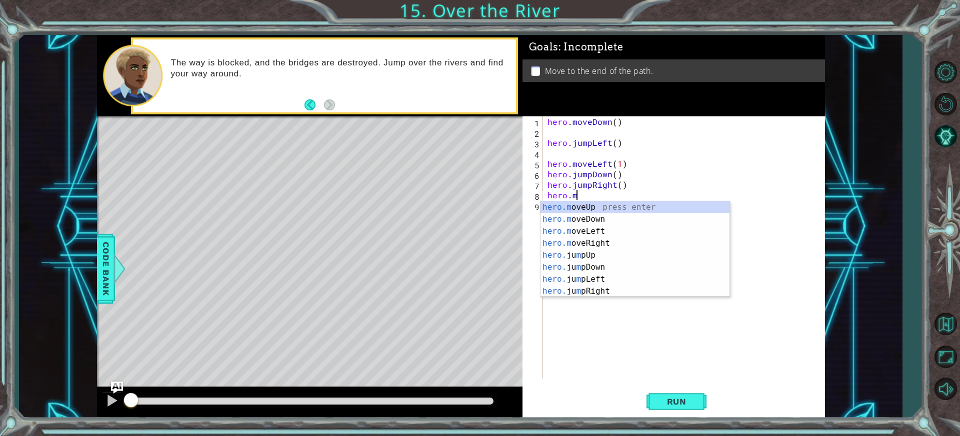
scroll to position [0, 1]
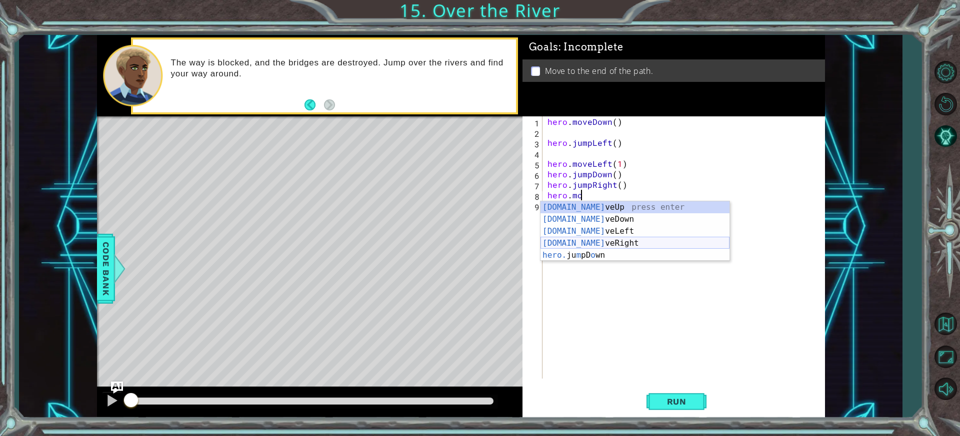
click at [598, 244] on div "[DOMAIN_NAME] veUp press enter [DOMAIN_NAME] veDown press enter [DOMAIN_NAME] v…" at bounding box center [634, 243] width 189 height 84
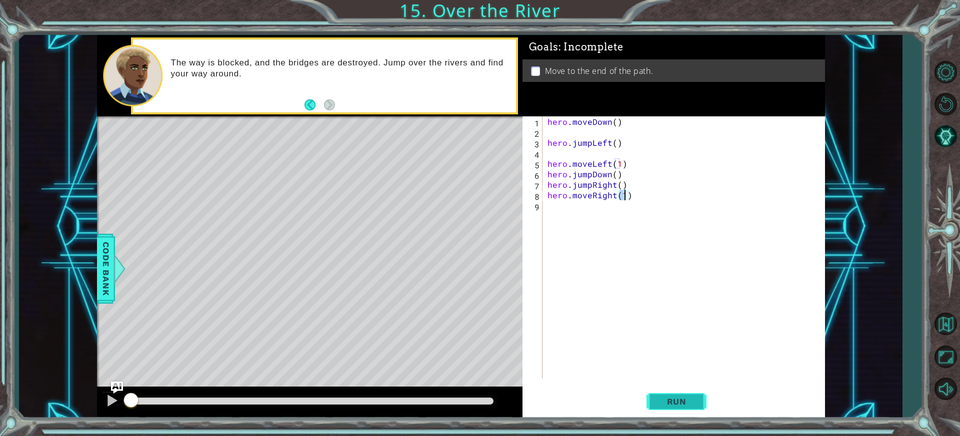
type textarea "hero.moveRight(1)"
click at [697, 409] on button "Run" at bounding box center [676, 402] width 60 height 30
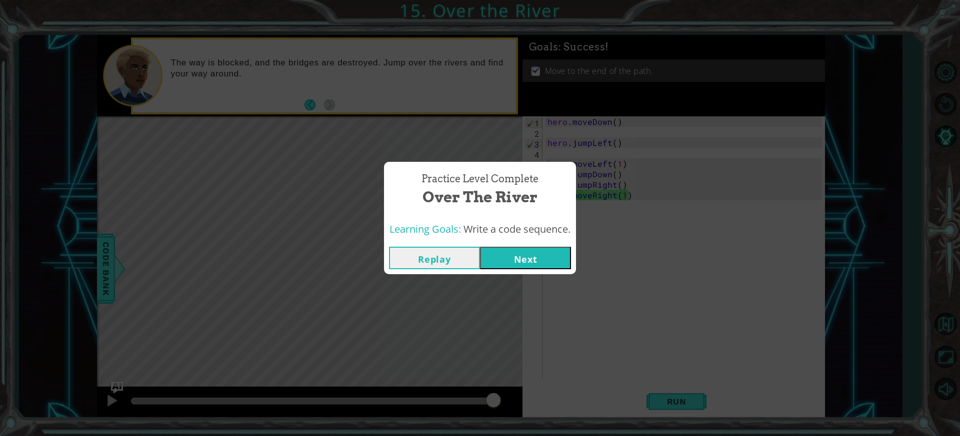
click at [556, 254] on button "Next" at bounding box center [525, 258] width 91 height 22
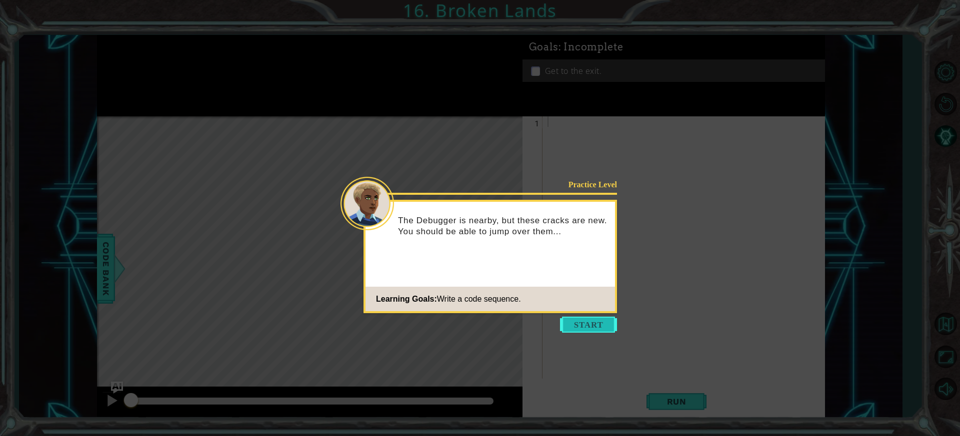
click at [605, 321] on button "Start" at bounding box center [588, 325] width 57 height 16
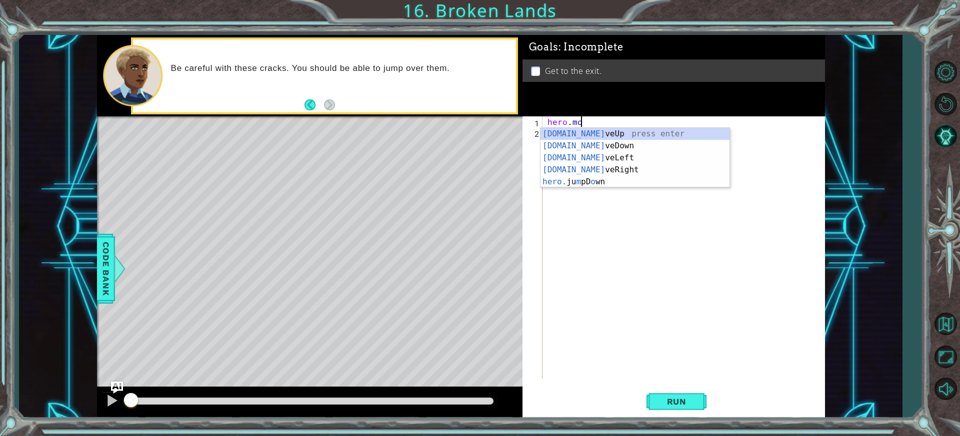
scroll to position [0, 1]
click at [603, 169] on div "[DOMAIN_NAME] veUp press enter [DOMAIN_NAME] veDown press enter [DOMAIN_NAME] v…" at bounding box center [634, 170] width 189 height 84
type textarea "hero.moveRight(1)"
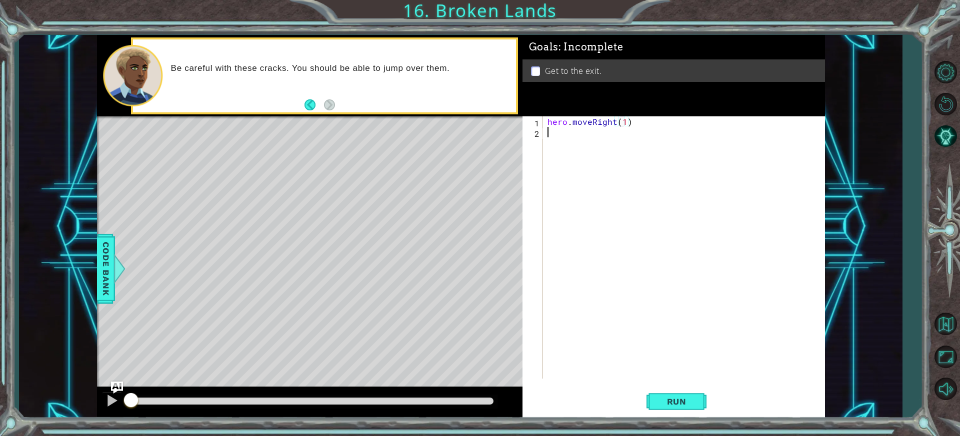
click at [604, 137] on div "hero . moveRight ( 1 )" at bounding box center [685, 257] width 281 height 283
type textarea "he"
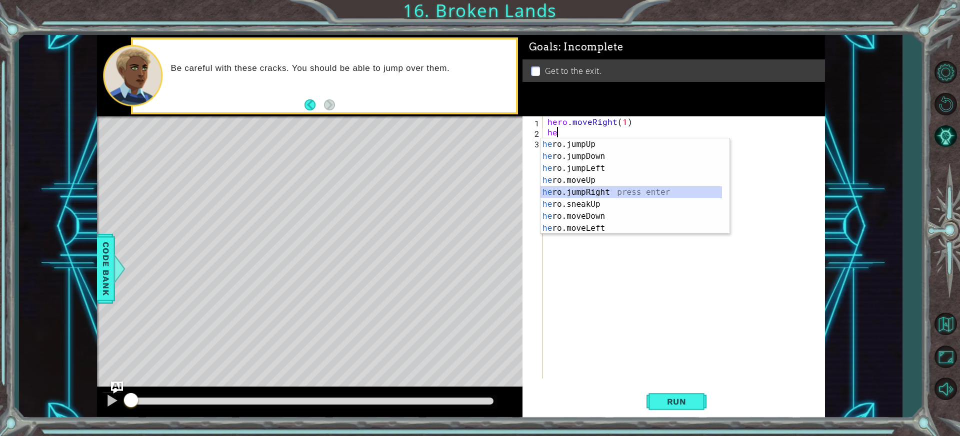
click at [601, 189] on div "he ro.jumpUp press enter he ro.jumpDown press enter he ro.jumpLeft press enter …" at bounding box center [630, 198] width 181 height 120
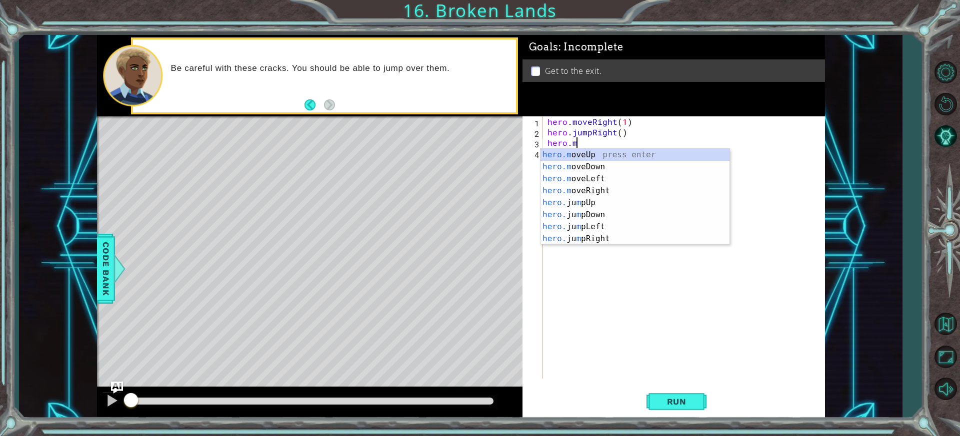
scroll to position [0, 1]
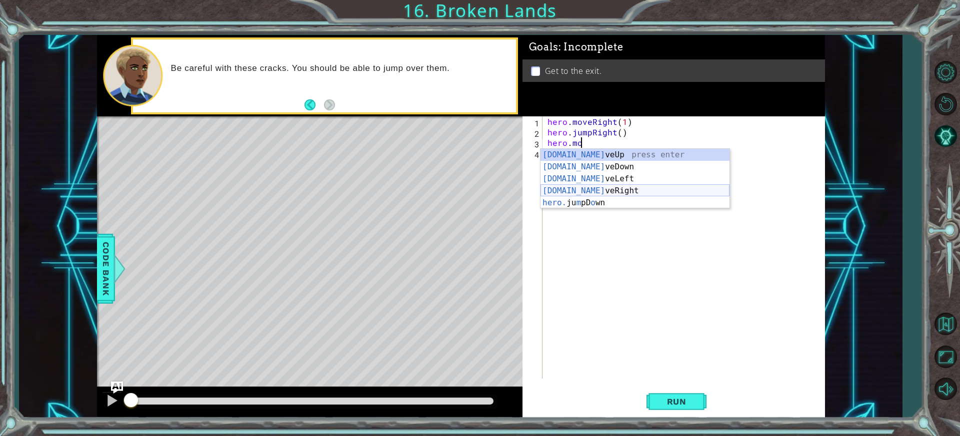
click at [594, 195] on div "[DOMAIN_NAME] veUp press enter [DOMAIN_NAME] veDown press enter [DOMAIN_NAME] v…" at bounding box center [634, 191] width 189 height 84
type textarea "hero.moveRight(1)"
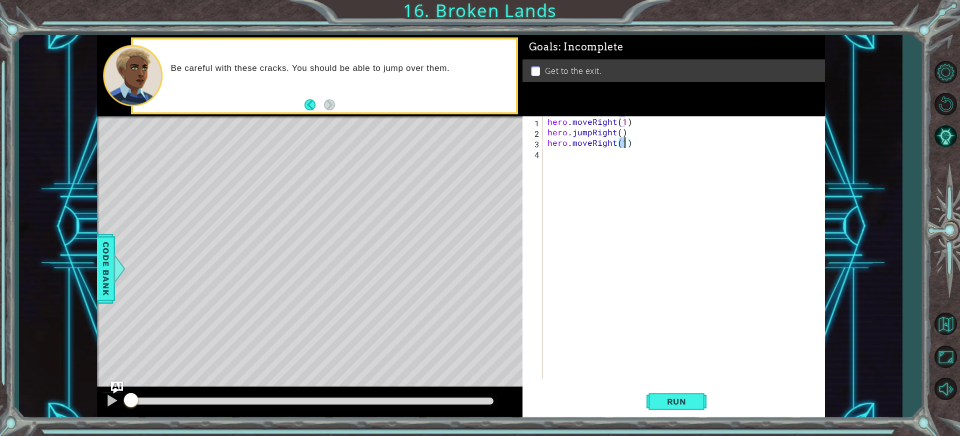
click at [599, 177] on div "hero . moveRight ( 1 ) hero . jumpRight ( ) hero . moveRight ( 1 )" at bounding box center [685, 257] width 281 height 283
type textarea "g"
type textarea "he"
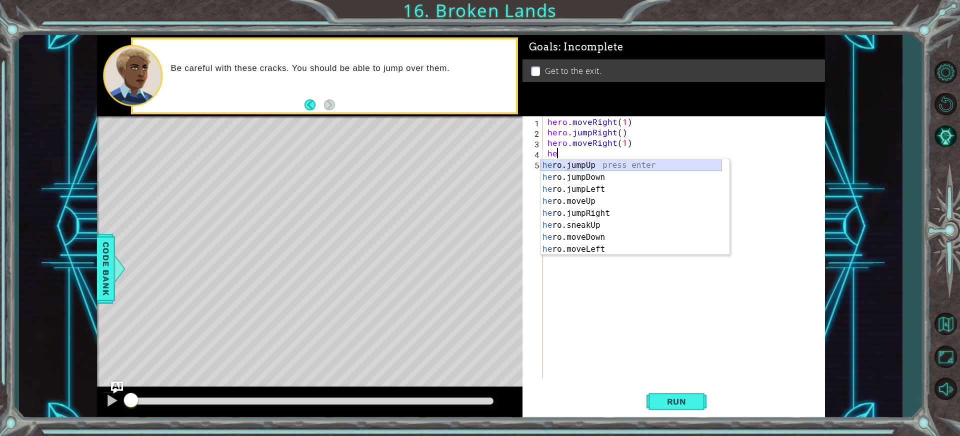
click at [600, 163] on div "he ro.jumpUp press enter he ro.jumpDown press enter he ro.jumpLeft press enter …" at bounding box center [630, 219] width 181 height 120
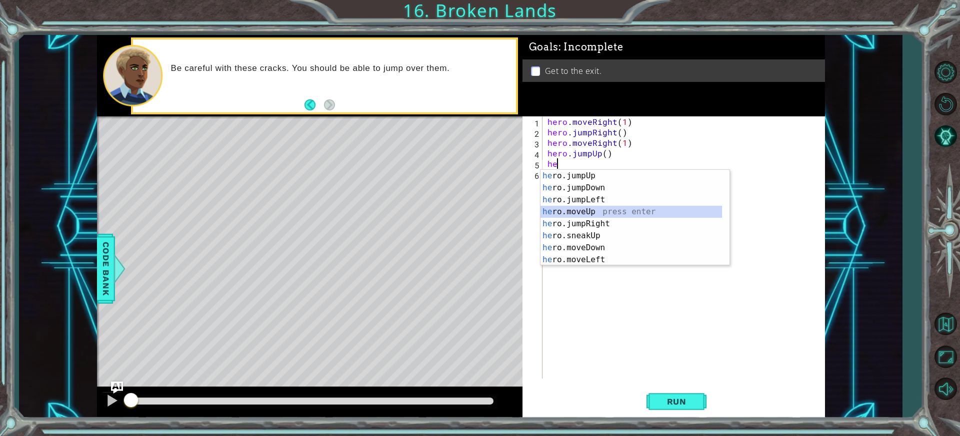
click at [595, 211] on div "he ro.jumpUp press enter he ro.jumpDown press enter he ro.jumpLeft press enter …" at bounding box center [630, 230] width 181 height 120
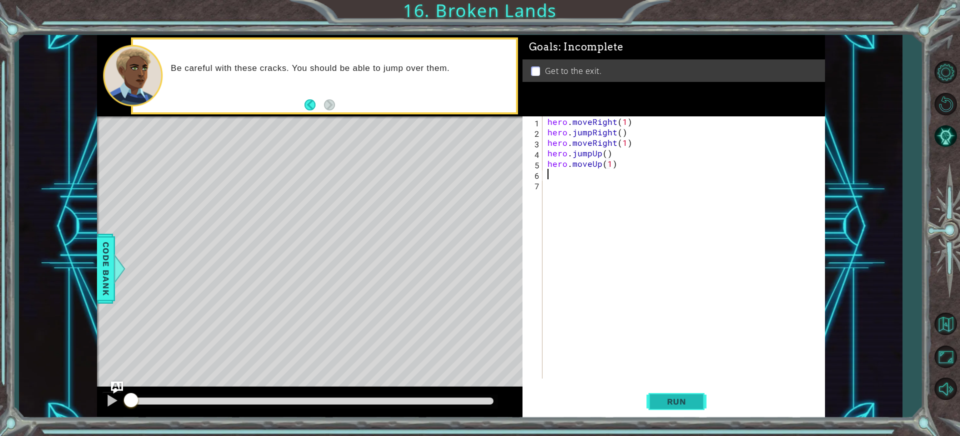
type textarea "hero.moveUp(1)"
click at [670, 407] on button "Run" at bounding box center [676, 402] width 60 height 30
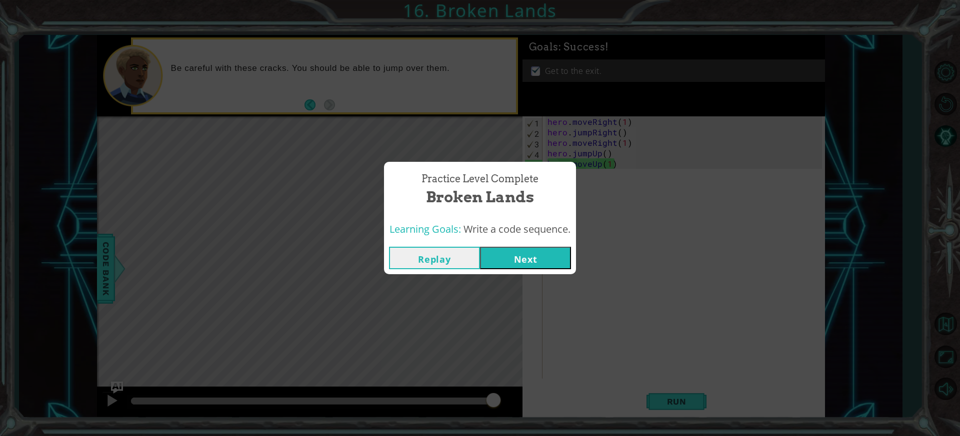
click at [503, 256] on button "Next" at bounding box center [525, 258] width 91 height 22
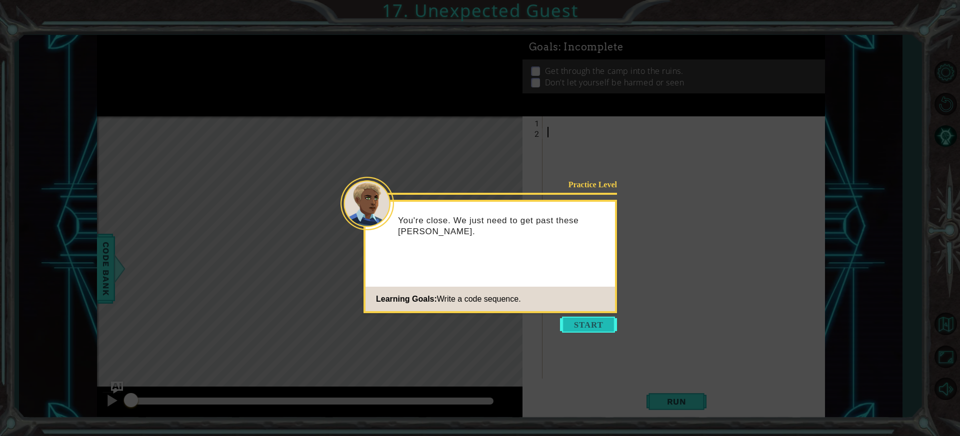
click at [593, 319] on button "Start" at bounding box center [588, 325] width 57 height 16
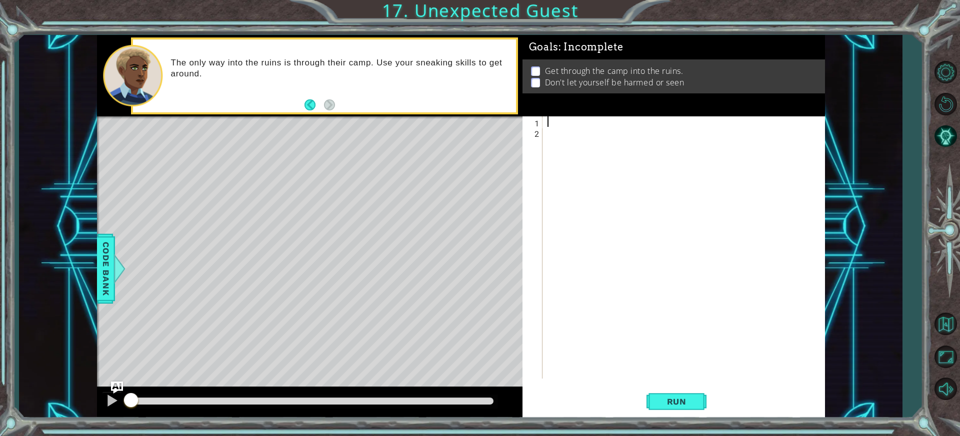
click at [555, 117] on div at bounding box center [685, 257] width 281 height 283
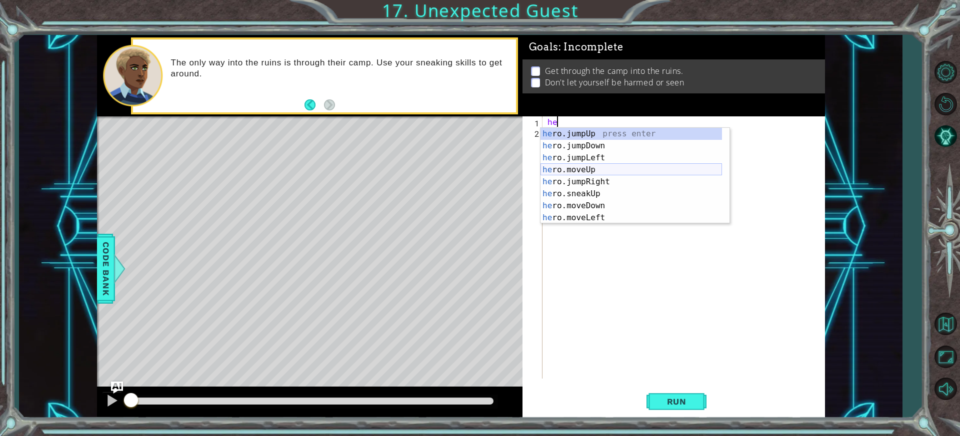
click at [580, 172] on div "he ro.jumpUp press enter he ro.jumpDown press enter he ro.jumpLeft press enter …" at bounding box center [630, 188] width 181 height 120
type textarea "hero.moveUp(1)"
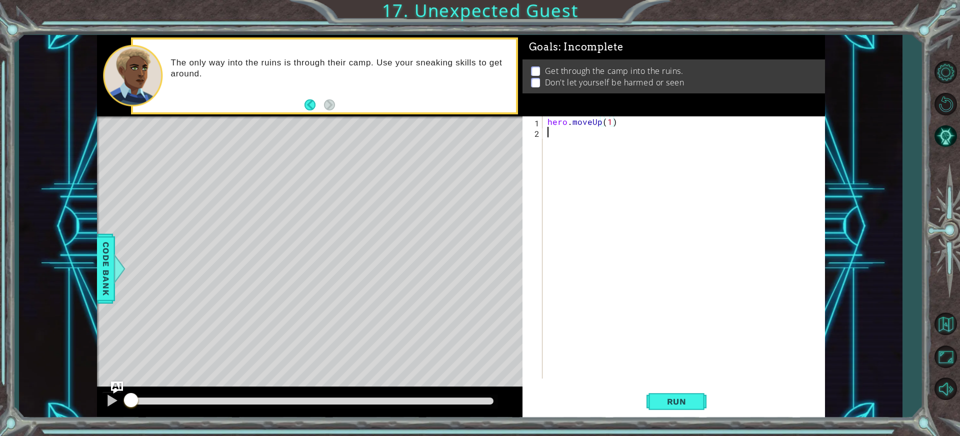
click at [577, 165] on div "hero . moveUp ( 1 )" at bounding box center [685, 257] width 281 height 283
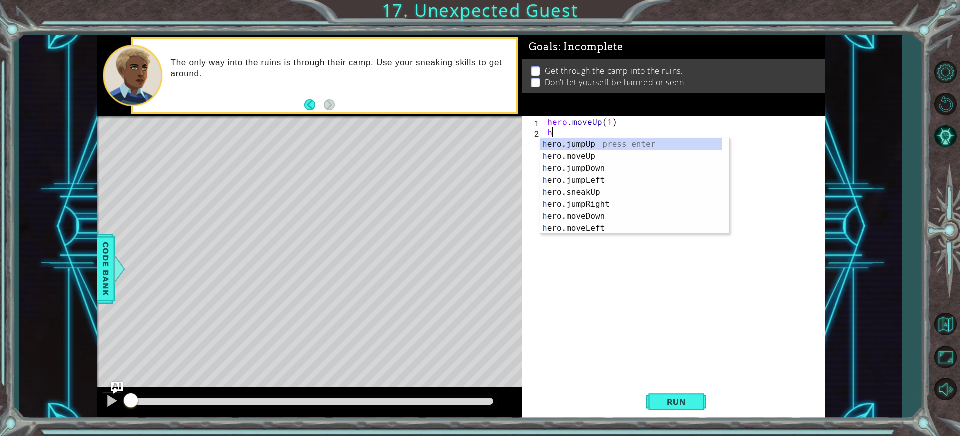
type textarea "he"
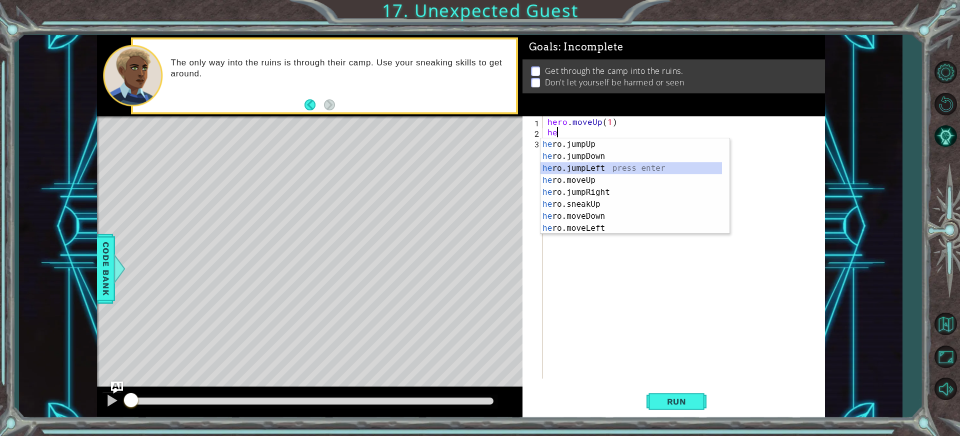
click at [583, 167] on div "he ro.jumpUp press enter he ro.jumpDown press enter he ro.jumpLeft press enter …" at bounding box center [630, 198] width 181 height 120
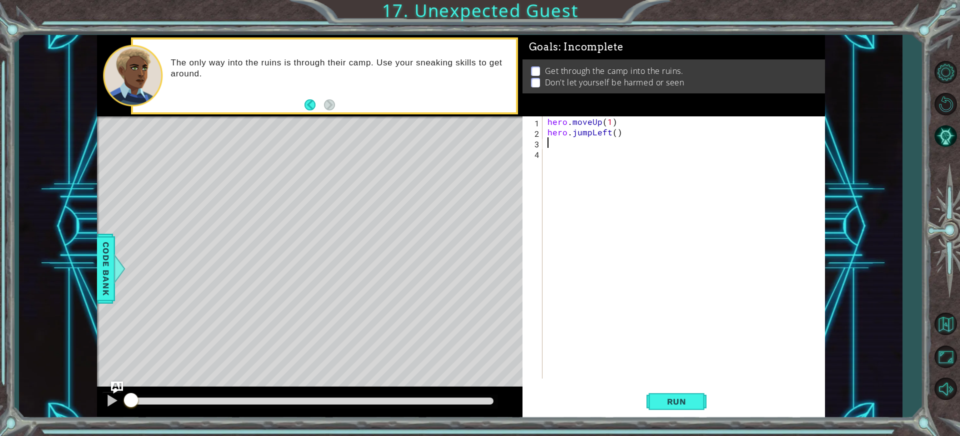
click at [607, 132] on div "hero . moveUp ( 1 ) hero . jumpLeft ( )" at bounding box center [685, 257] width 281 height 283
click at [600, 146] on div "hero.jumpR ight press enter" at bounding box center [634, 156] width 189 height 36
click at [595, 149] on div "hero . moveUp ( 1 ) hero . jumpRight" at bounding box center [685, 257] width 281 height 283
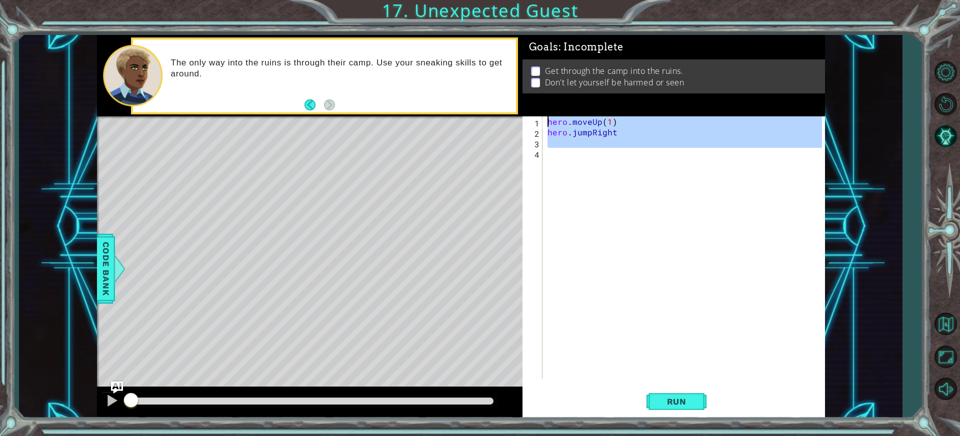
type textarea "hero.moveUp(1) hero.jumpRight"
click at [595, 149] on div "hero . moveUp ( 1 ) hero . jumpRight" at bounding box center [683, 247] width 276 height 262
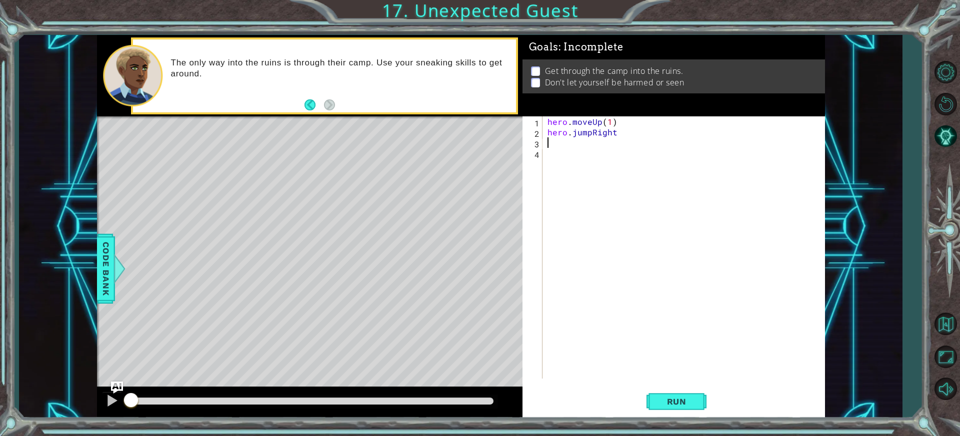
click at [597, 142] on div "hero . moveUp ( 1 ) hero . jumpRight" at bounding box center [685, 257] width 281 height 283
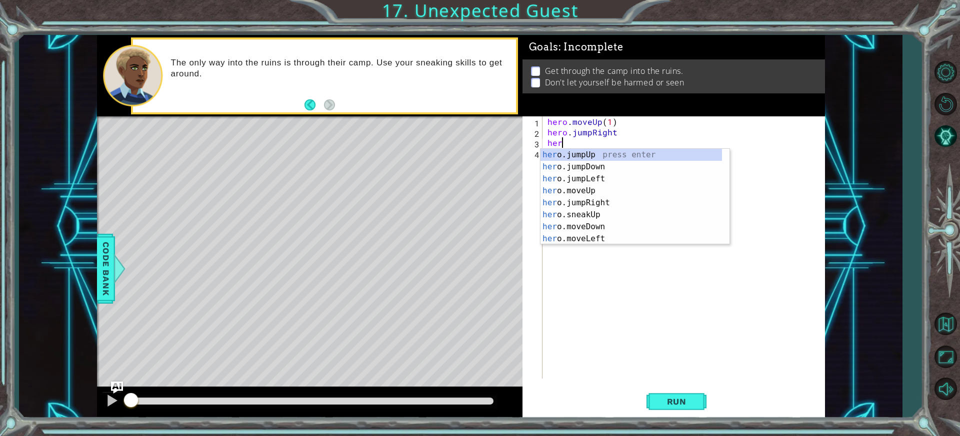
type textarea "hero"
click at [599, 165] on div "hero .jumpUp press enter hero .jumpDown press enter hero .jumpLeft press enter …" at bounding box center [630, 209] width 181 height 120
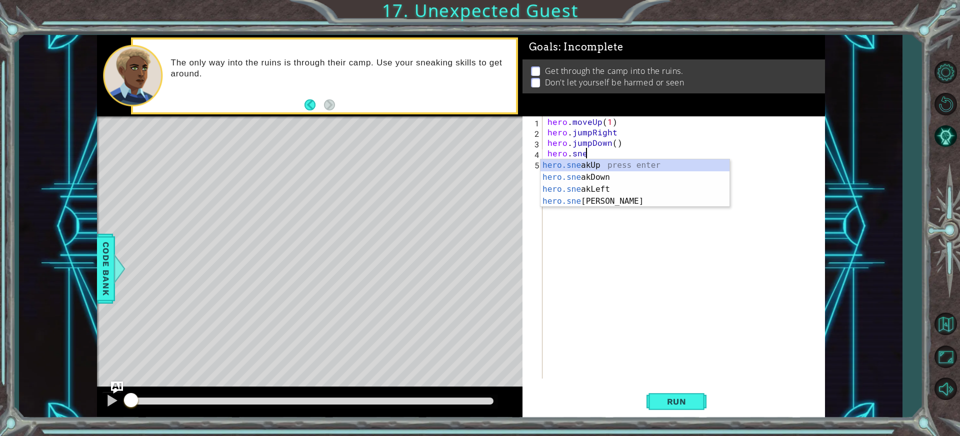
scroll to position [0, 1]
click at [616, 201] on div "hero.sne akUp press enter hero.sne akDown press enter hero.sne akLeft press ent…" at bounding box center [634, 195] width 189 height 72
type textarea "hero.sneakRight(1)"
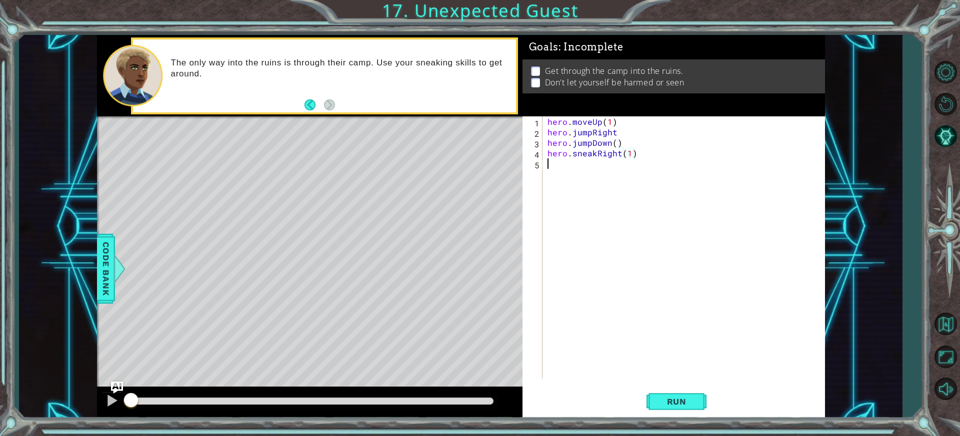
click at [618, 188] on div "hero . moveUp ( 1 ) hero . jumpRight hero . jumpDown ( ) hero . sneakRight ( 1 )" at bounding box center [685, 257] width 281 height 283
click at [623, 177] on div "hero.sneakDo wn press enter" at bounding box center [634, 188] width 189 height 36
type textarea "hero.sneakDown(1)"
click at [623, 177] on div "hero . moveUp ( 1 ) hero . jumpRight hero . jumpDown ( ) hero . sneakRight ( 1 …" at bounding box center [685, 257] width 281 height 283
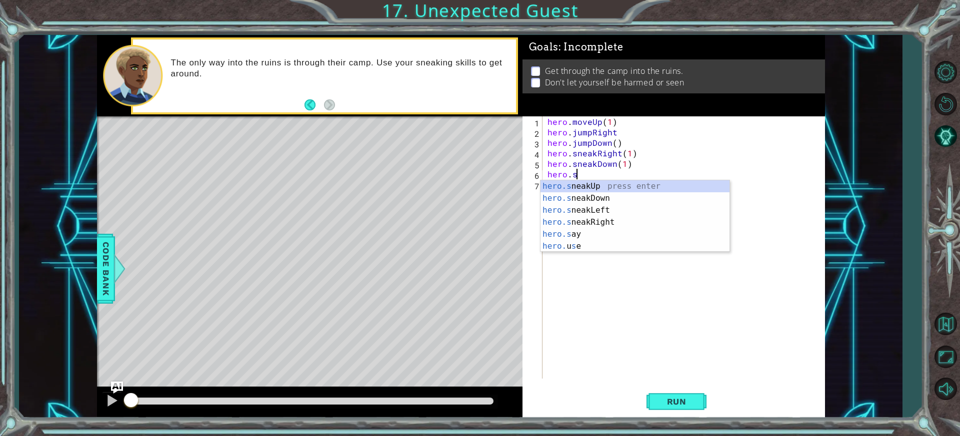
scroll to position [0, 1]
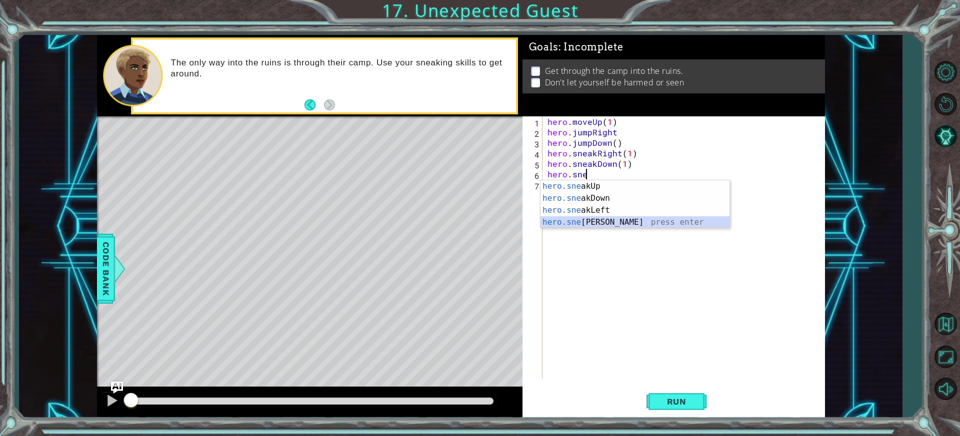
click at [618, 220] on div "hero.sne akUp press enter hero.sne akDown press enter hero.sne akLeft press ent…" at bounding box center [634, 216] width 189 height 72
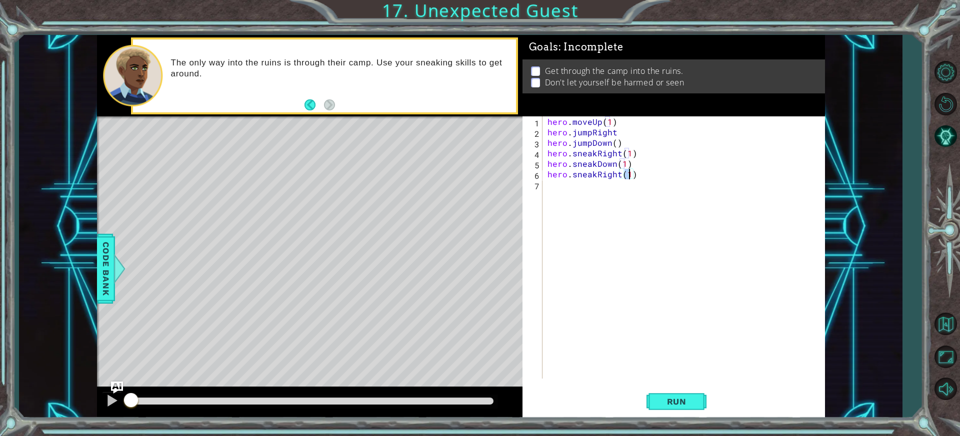
type textarea "hero.sneakRight(2)"
click at [569, 184] on div "hero . moveUp ( 1 ) hero . jumpRight hero . jumpDown ( ) hero . sneakRight ( 1 …" at bounding box center [685, 257] width 281 height 283
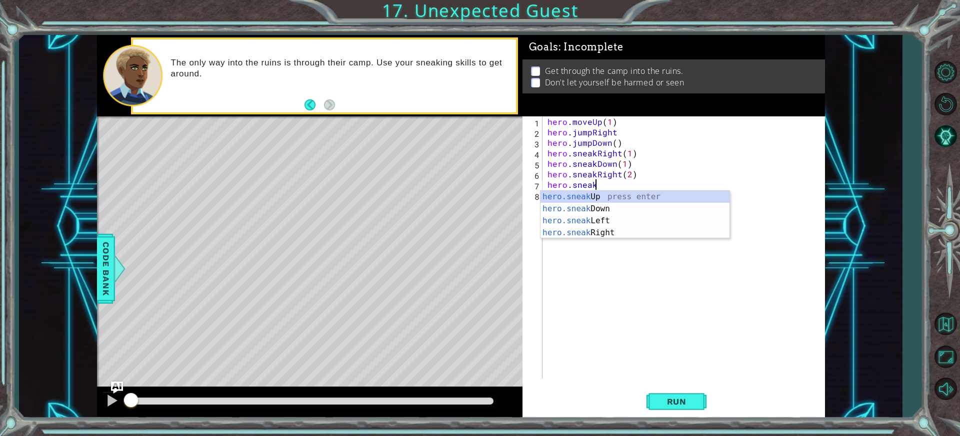
scroll to position [0, 2]
click at [610, 200] on div "hero.sneak Up press enter hero.sneak Down press enter hero.sneak Left press ent…" at bounding box center [634, 227] width 189 height 72
type textarea "hero.sneakUp(1)"
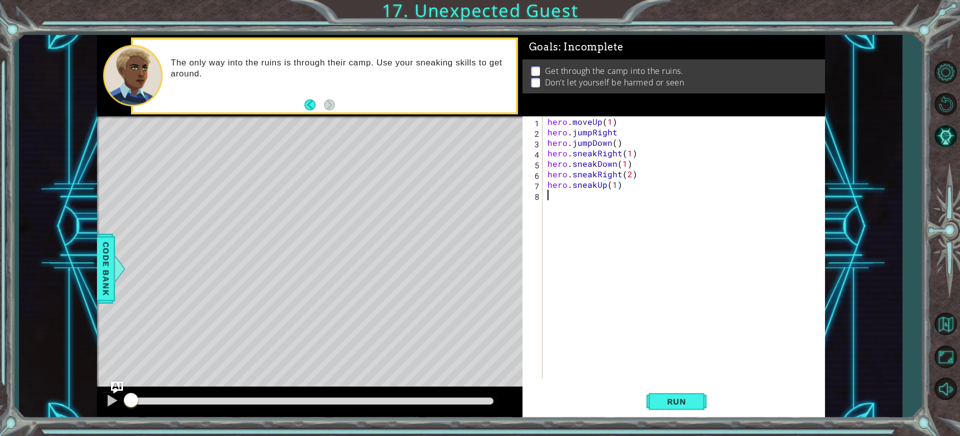
click at [615, 215] on div "hero . moveUp ( 1 ) hero . jumpRight hero . jumpDown ( ) hero . sneakRight ( 1 …" at bounding box center [685, 257] width 281 height 283
click at [669, 412] on button "Run" at bounding box center [676, 402] width 60 height 30
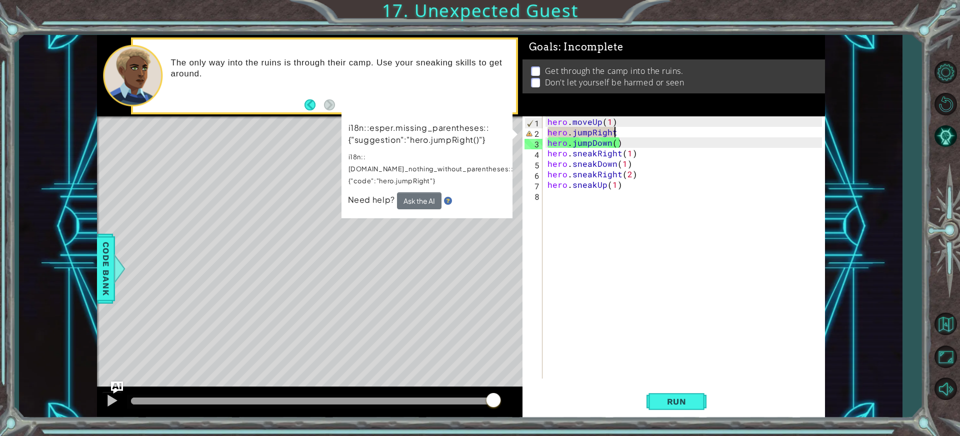
click at [628, 134] on div "hero . moveUp ( 1 ) hero . jumpRight hero . jumpDown ( ) hero . sneakRight ( 1 …" at bounding box center [685, 257] width 281 height 283
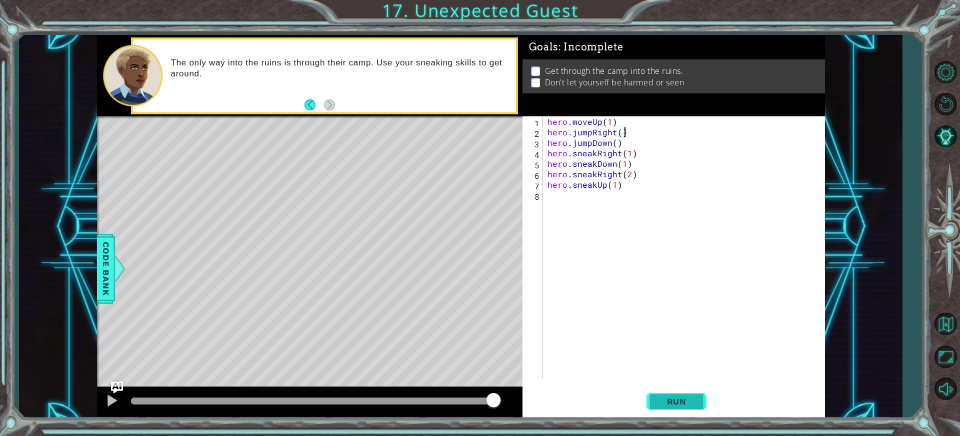
type textarea "hero.jumpRight()"
click at [675, 403] on span "Run" at bounding box center [676, 402] width 39 height 10
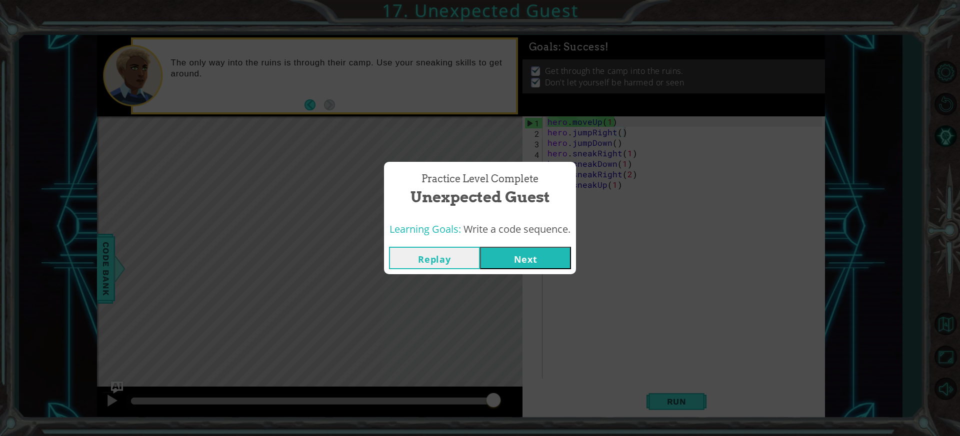
click at [510, 252] on button "Next" at bounding box center [525, 258] width 91 height 22
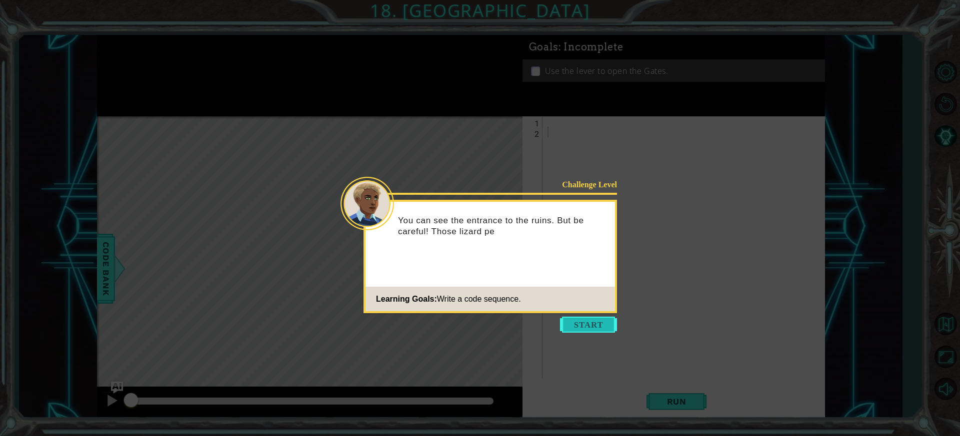
click at [610, 328] on button "Start" at bounding box center [588, 325] width 57 height 16
